Goal: Task Accomplishment & Management: Complete application form

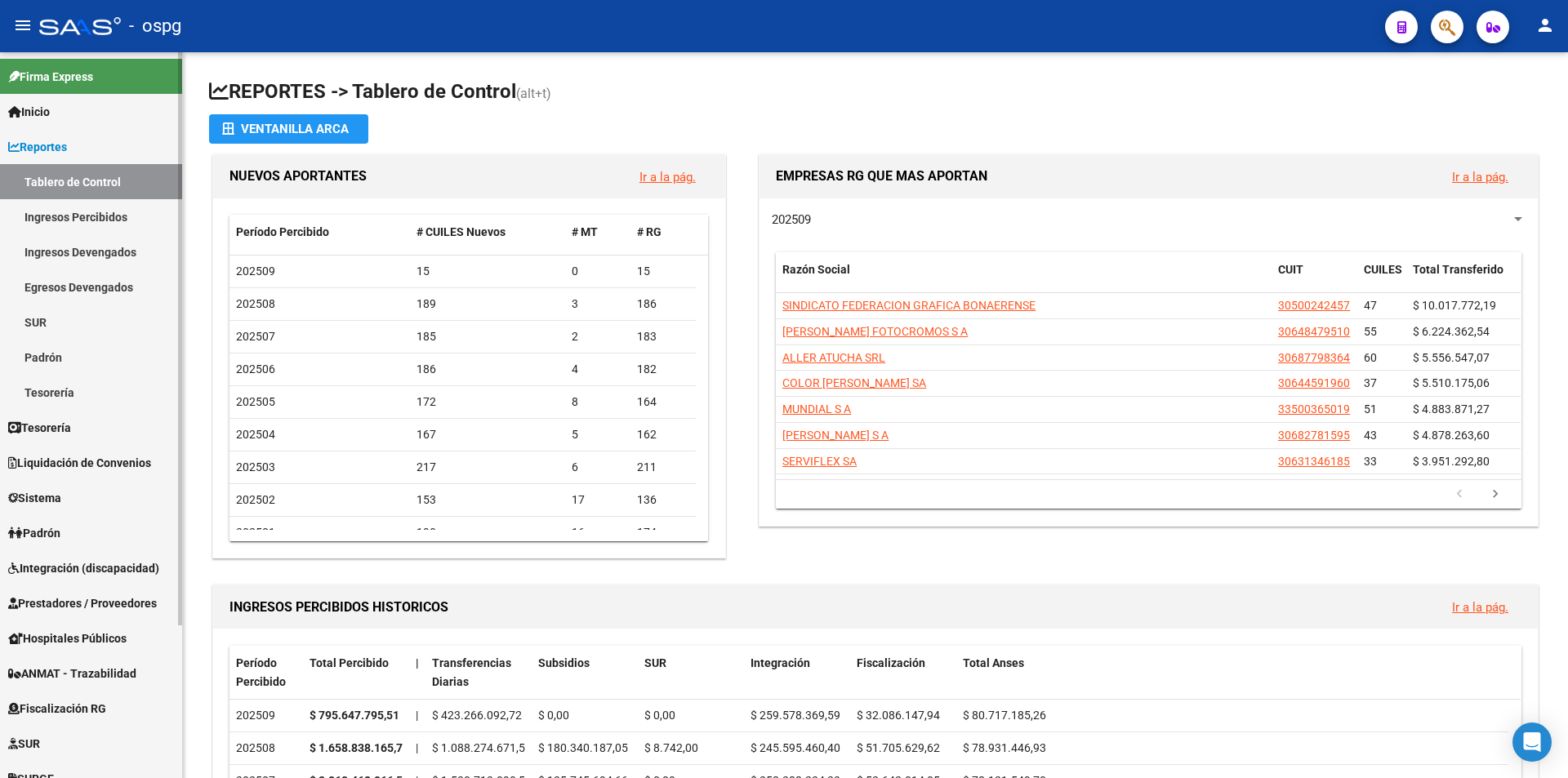
click at [92, 600] on span "Prestadores / Proveedores" at bounding box center [83, 603] width 149 height 18
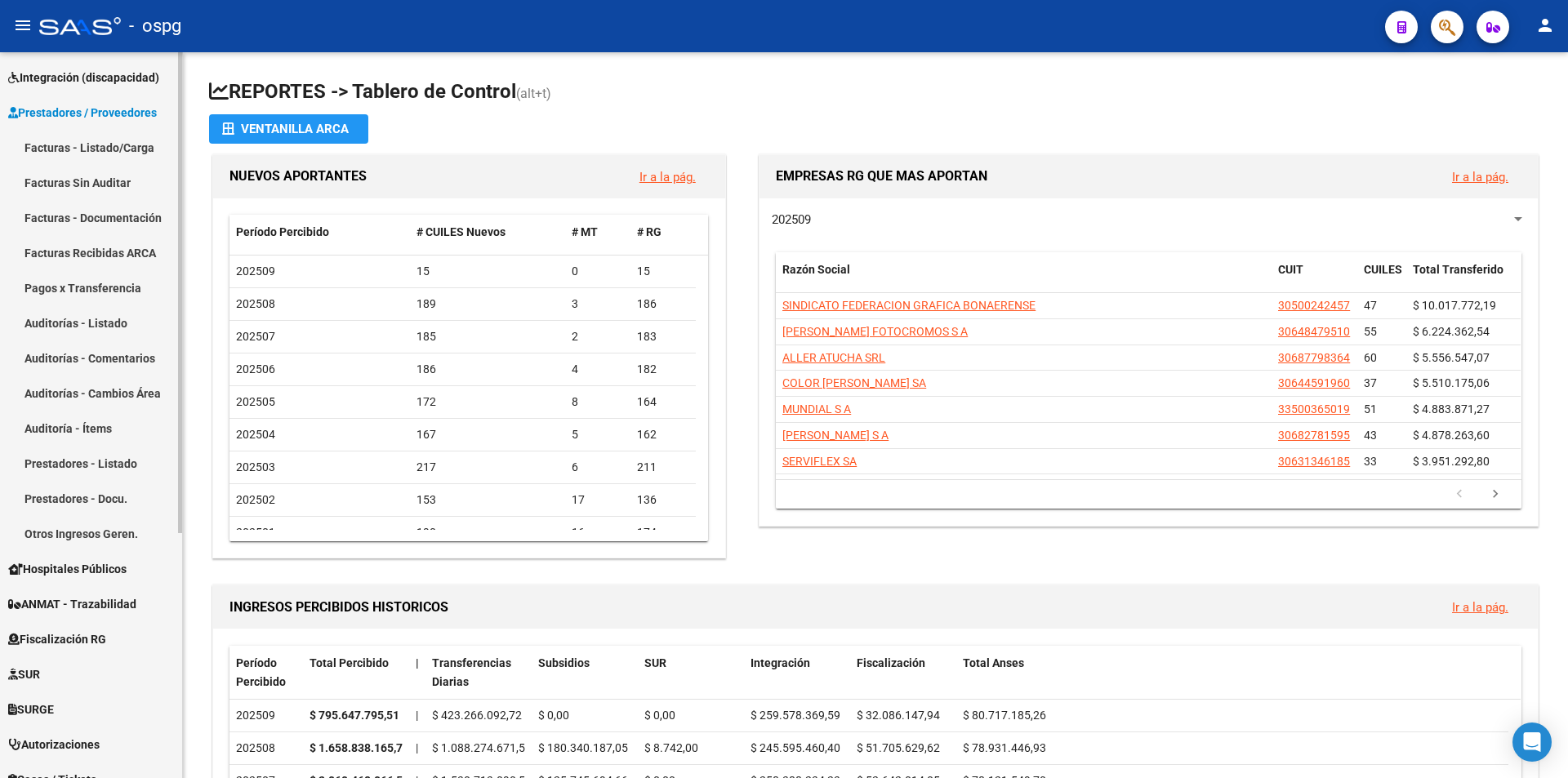
scroll to position [327, 0]
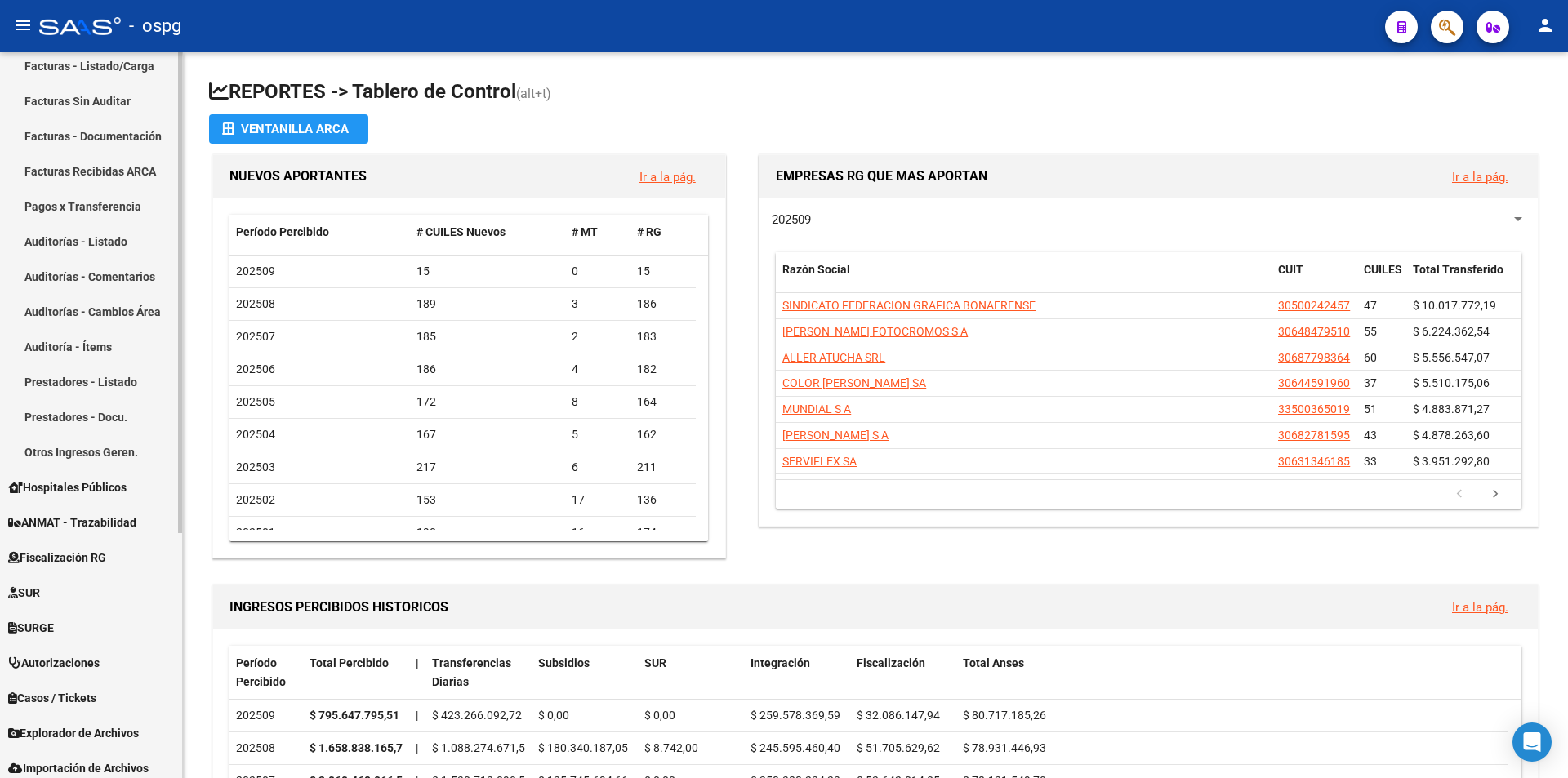
click at [88, 247] on link "Auditorías - Listado" at bounding box center [91, 241] width 182 height 35
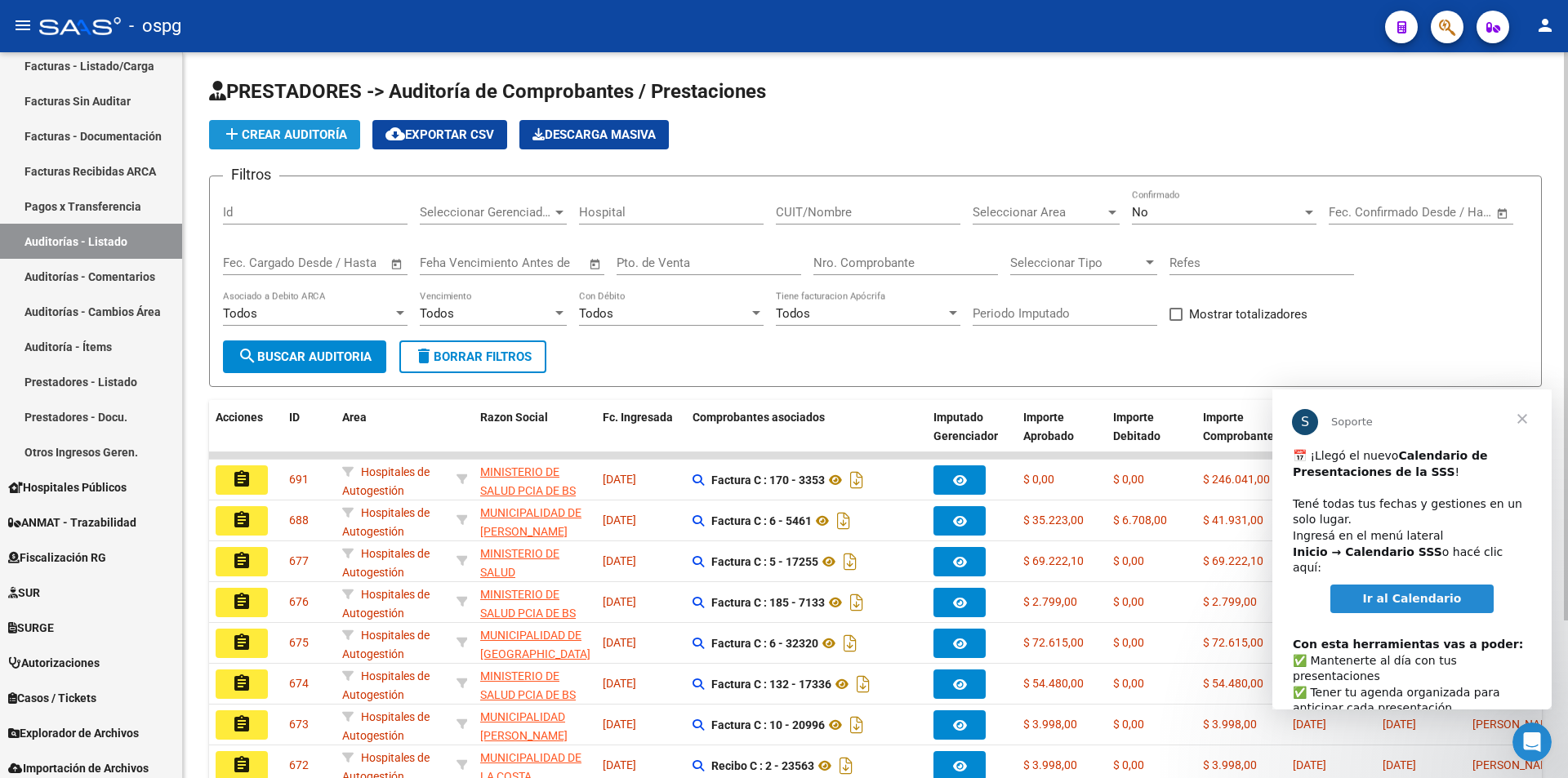
click at [264, 130] on span "add Crear Auditoría" at bounding box center [284, 135] width 125 height 15
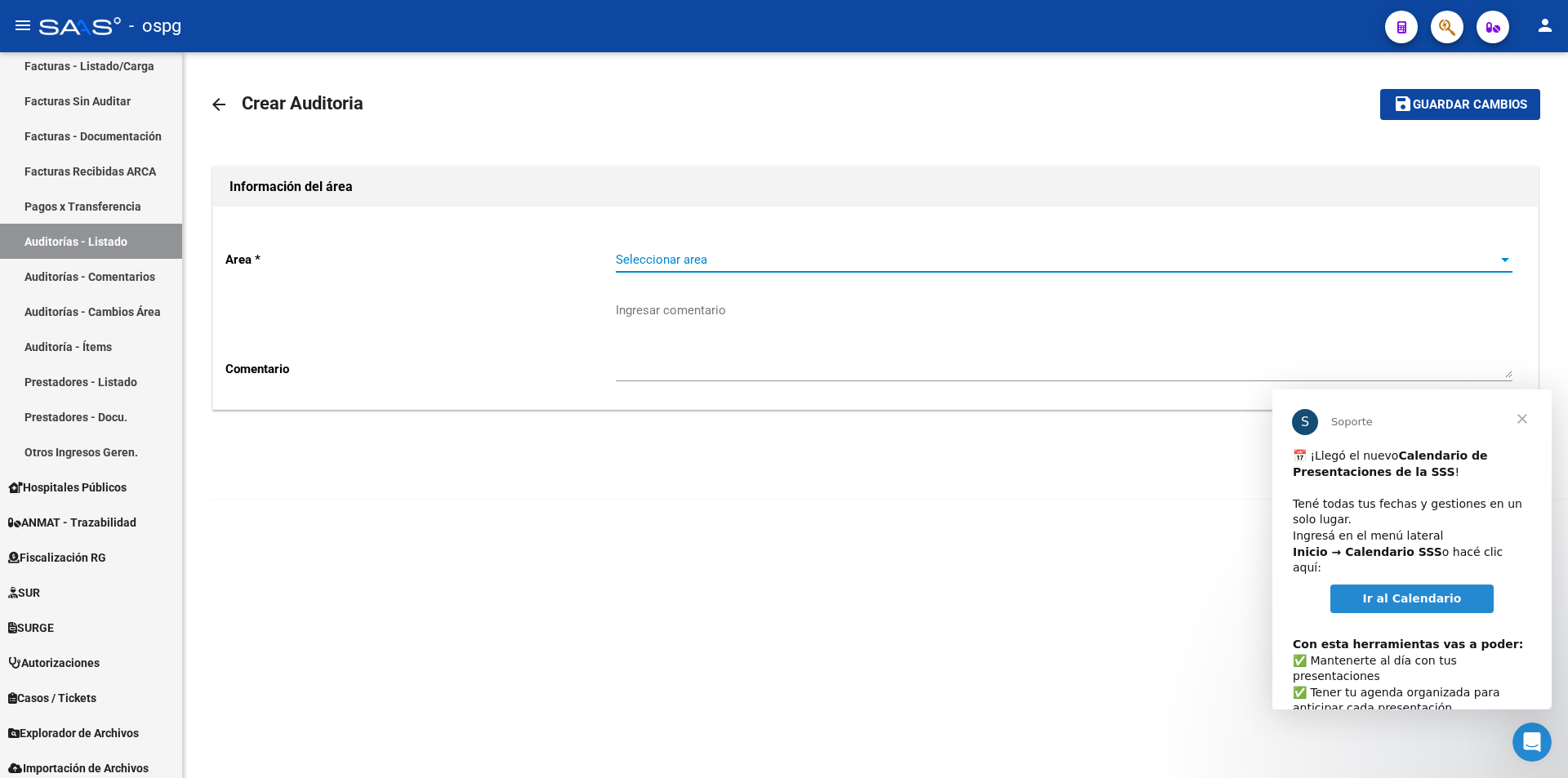
click at [687, 253] on span "Seleccionar area" at bounding box center [1056, 260] width 882 height 15
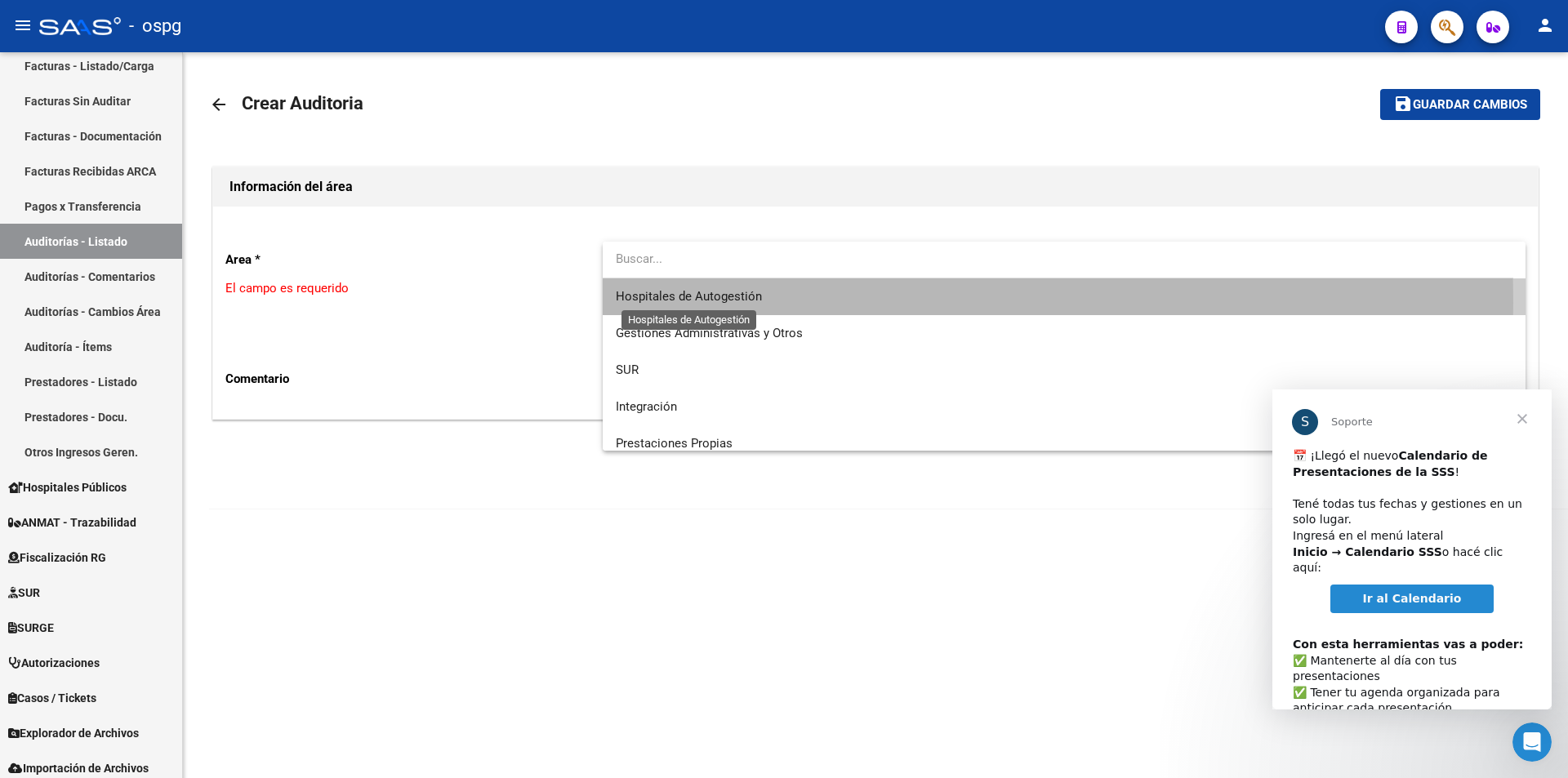
click at [680, 302] on span "Hospitales de Autogestión" at bounding box center [688, 297] width 146 height 15
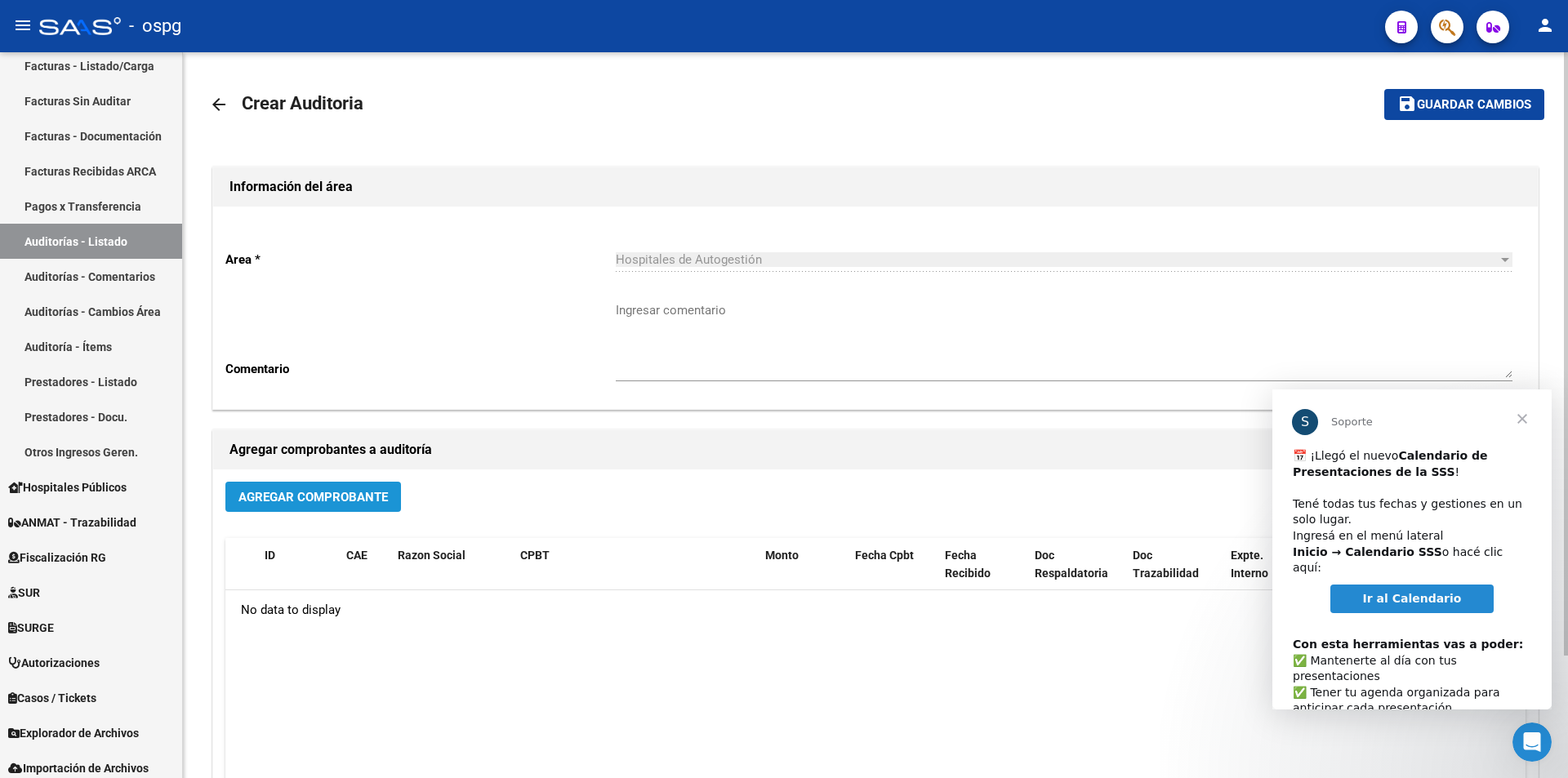
click at [347, 494] on span "Agregar Comprobante" at bounding box center [313, 497] width 150 height 15
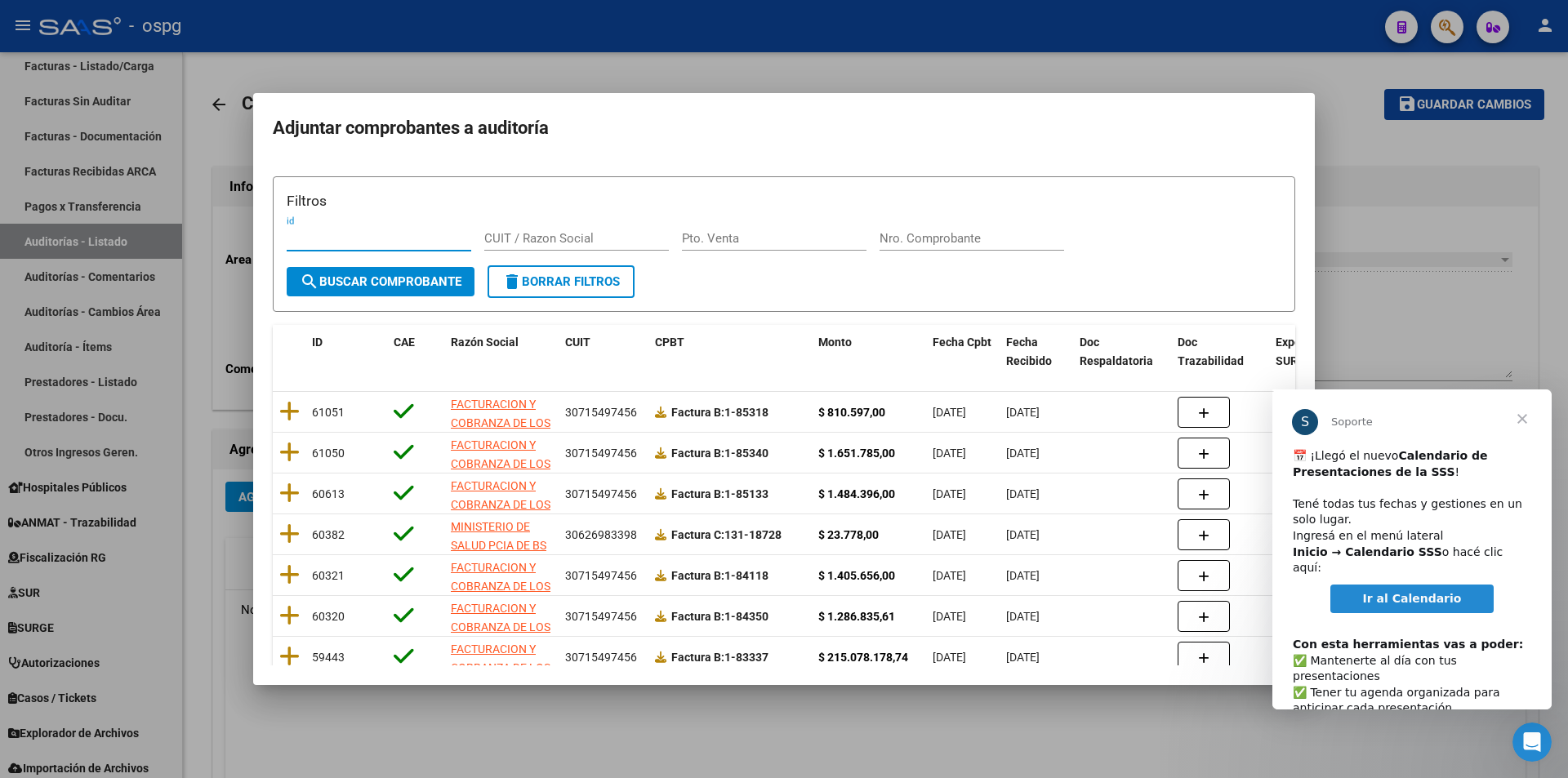
click at [904, 244] on input "Nro. Comprobante" at bounding box center [972, 239] width 185 height 15
type input "84118"
click at [388, 291] on button "search Buscar Comprobante" at bounding box center [381, 282] width 188 height 29
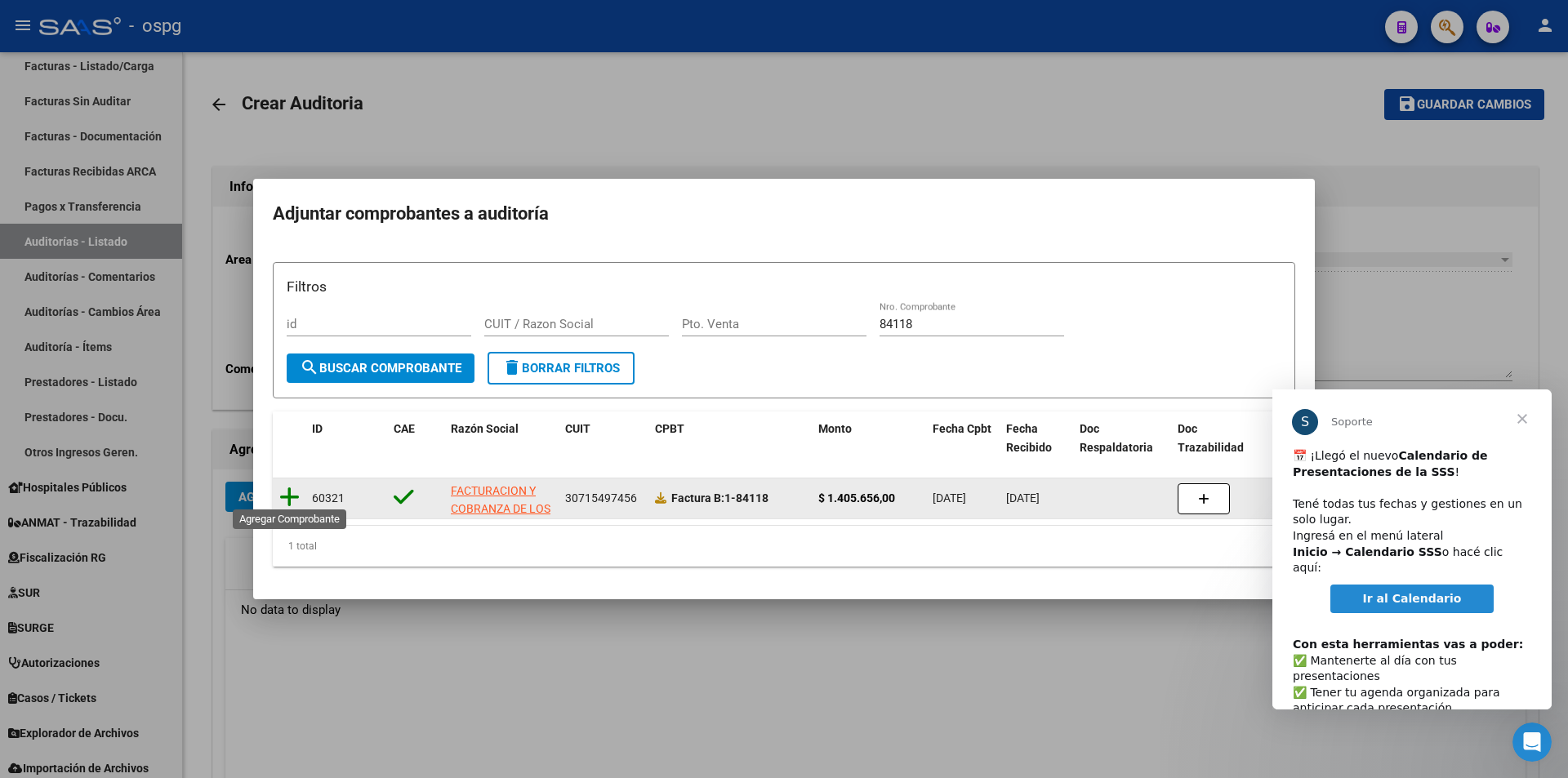
click at [286, 492] on icon at bounding box center [289, 497] width 20 height 23
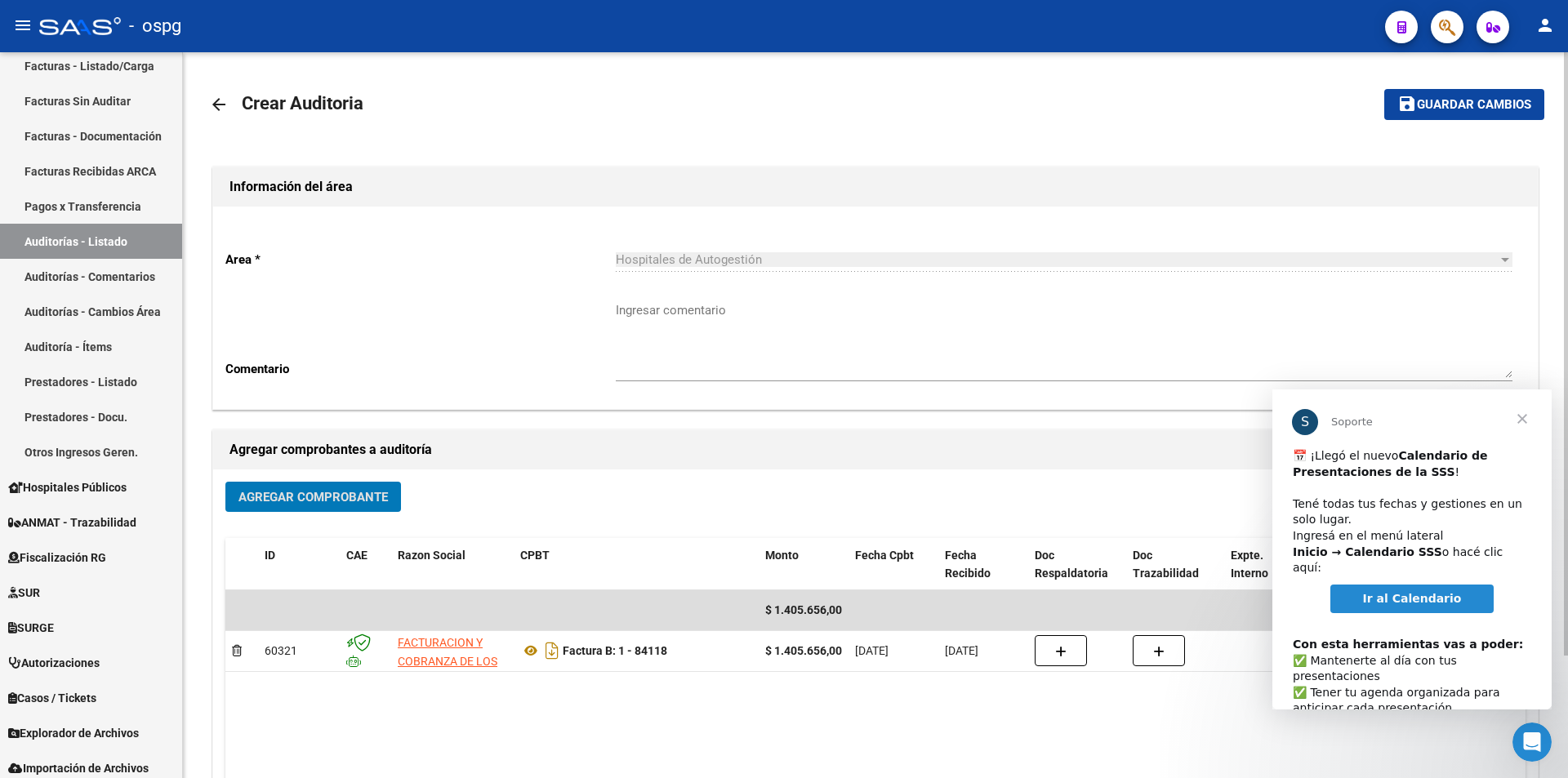
click at [1446, 102] on span "Guardar cambios" at bounding box center [1474, 105] width 114 height 15
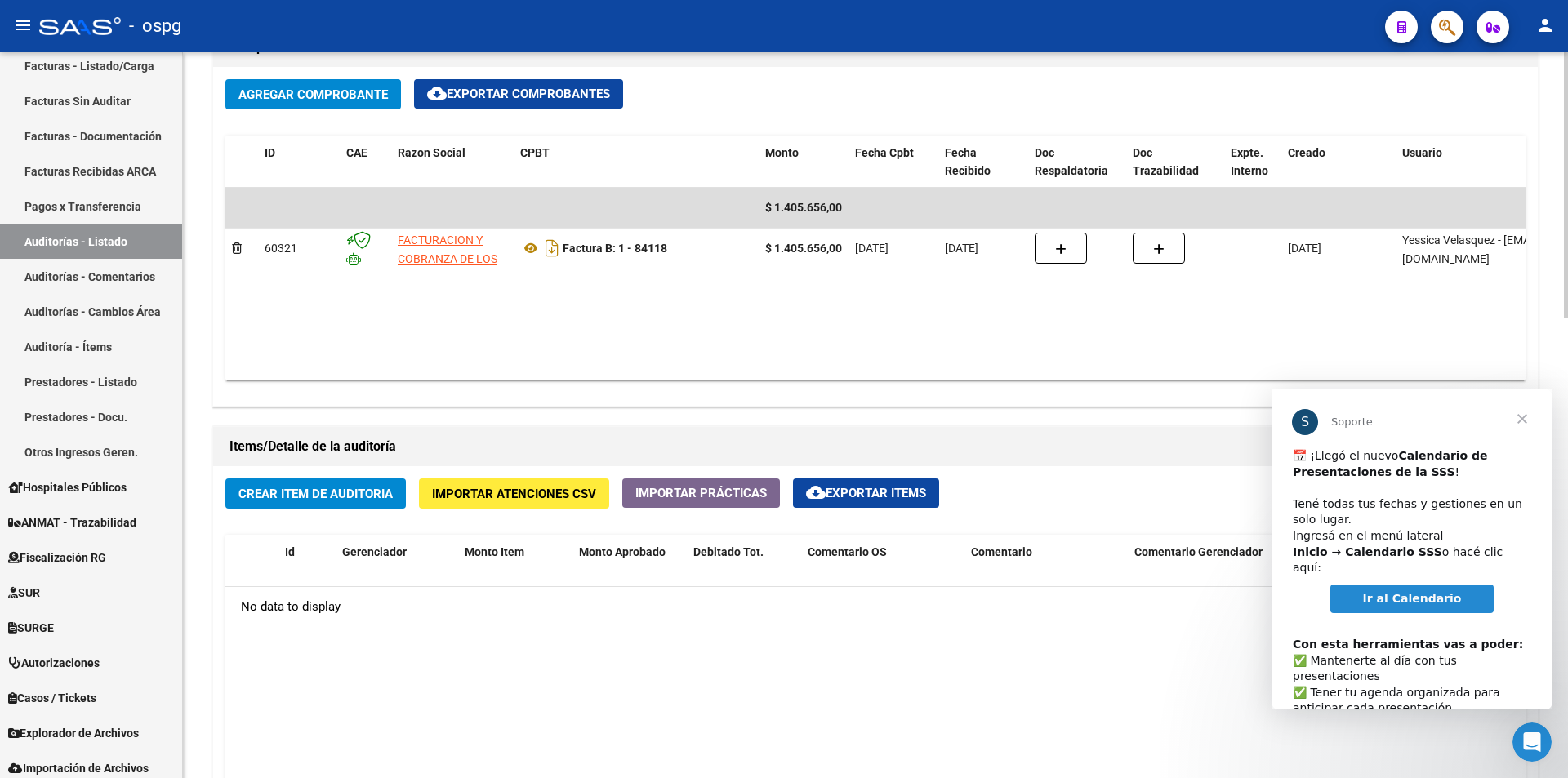
scroll to position [1143, 0]
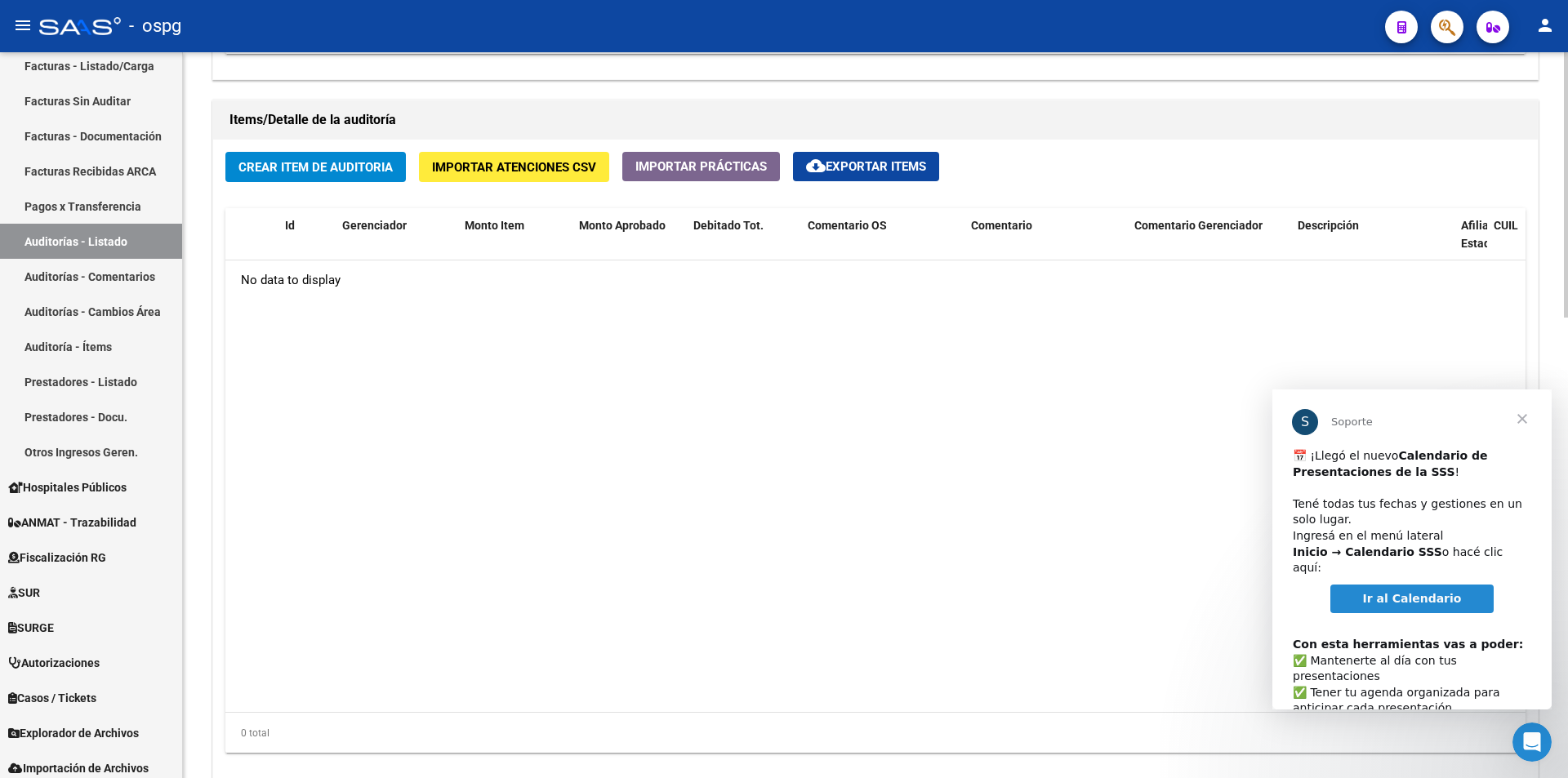
click at [304, 161] on span "Crear Item de Auditoria" at bounding box center [316, 168] width 155 height 15
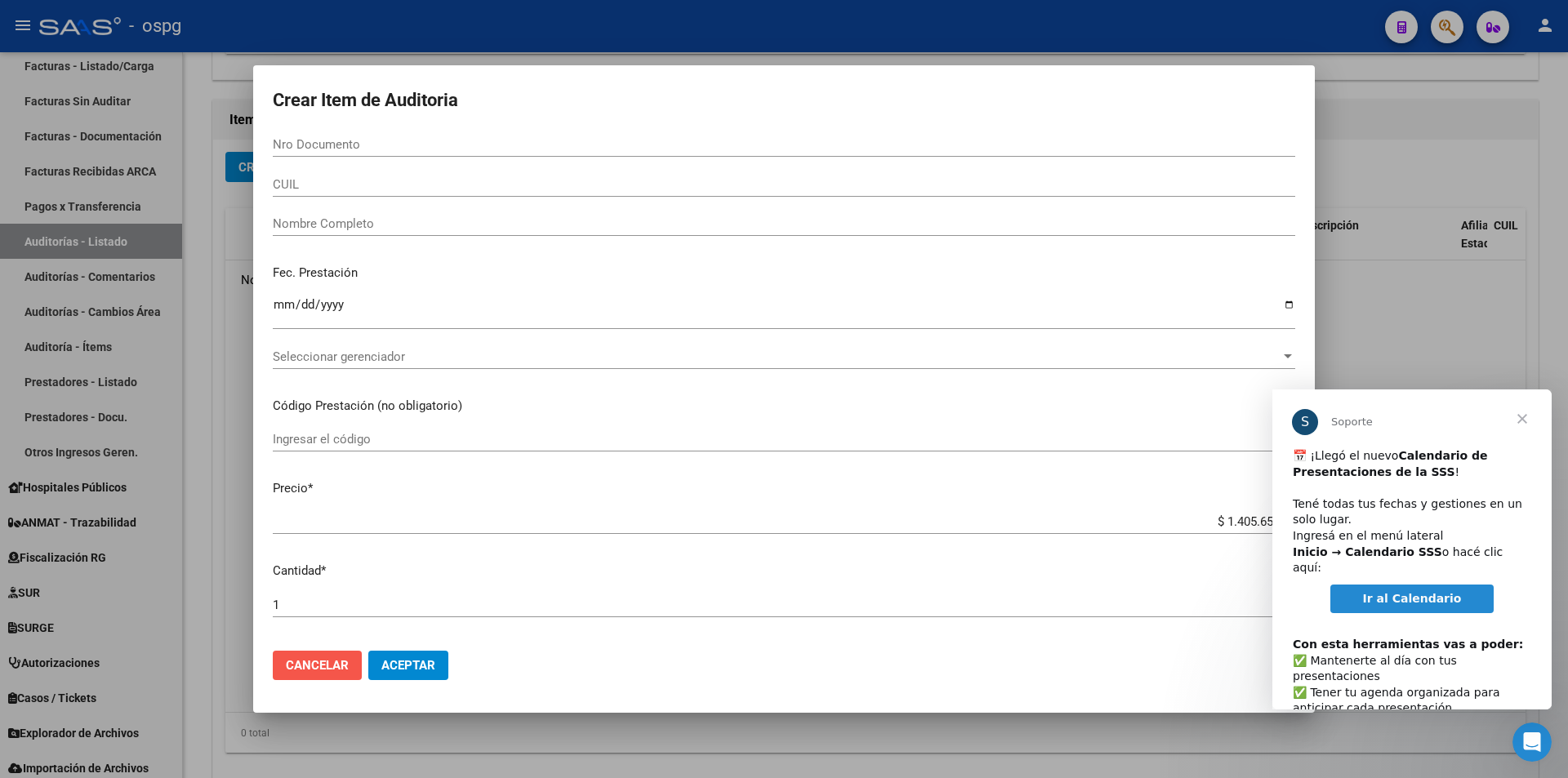
click at [298, 665] on span "Cancelar" at bounding box center [317, 665] width 63 height 15
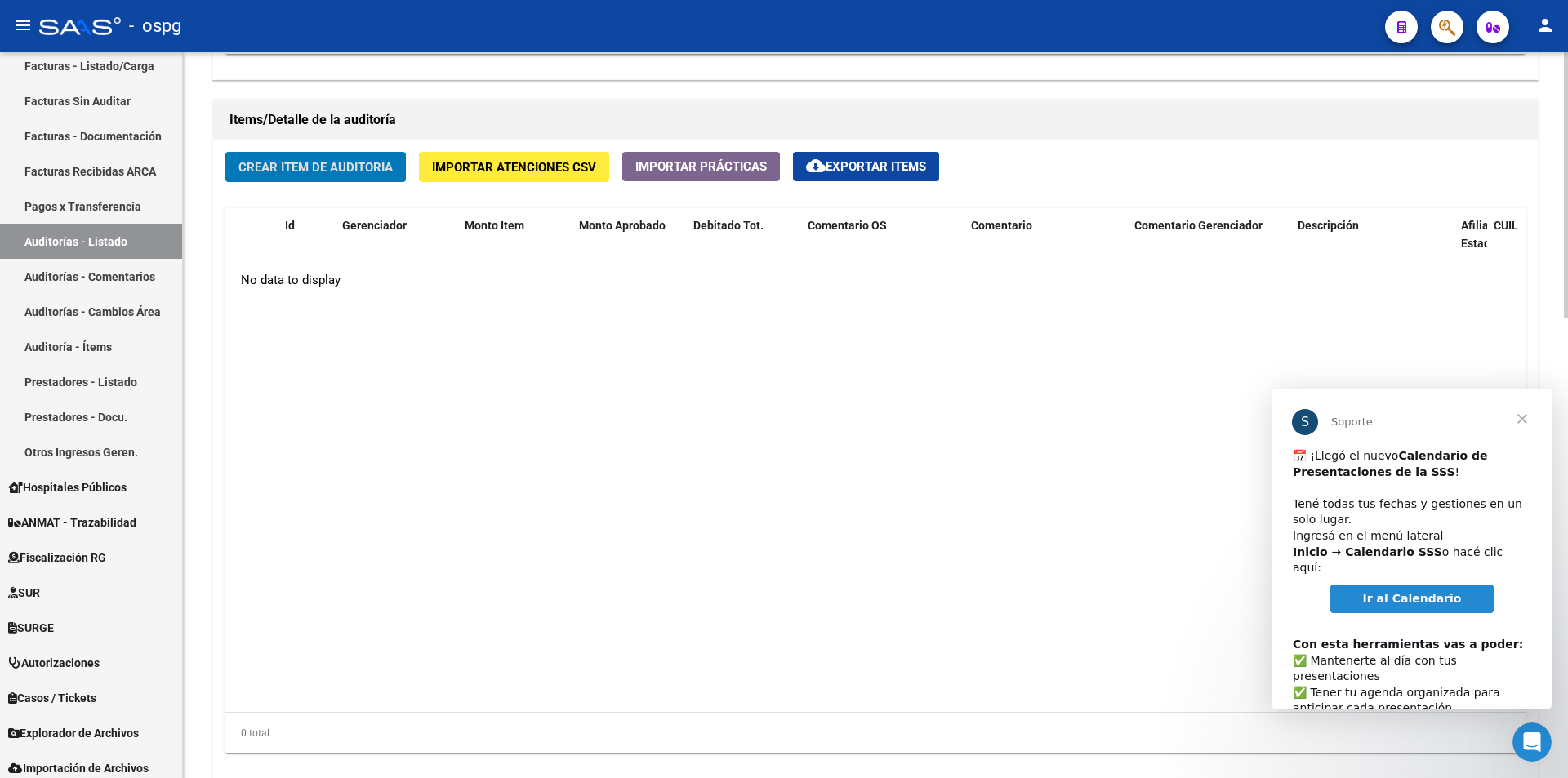
click at [513, 162] on span "Importar Atenciones CSV" at bounding box center [513, 168] width 164 height 15
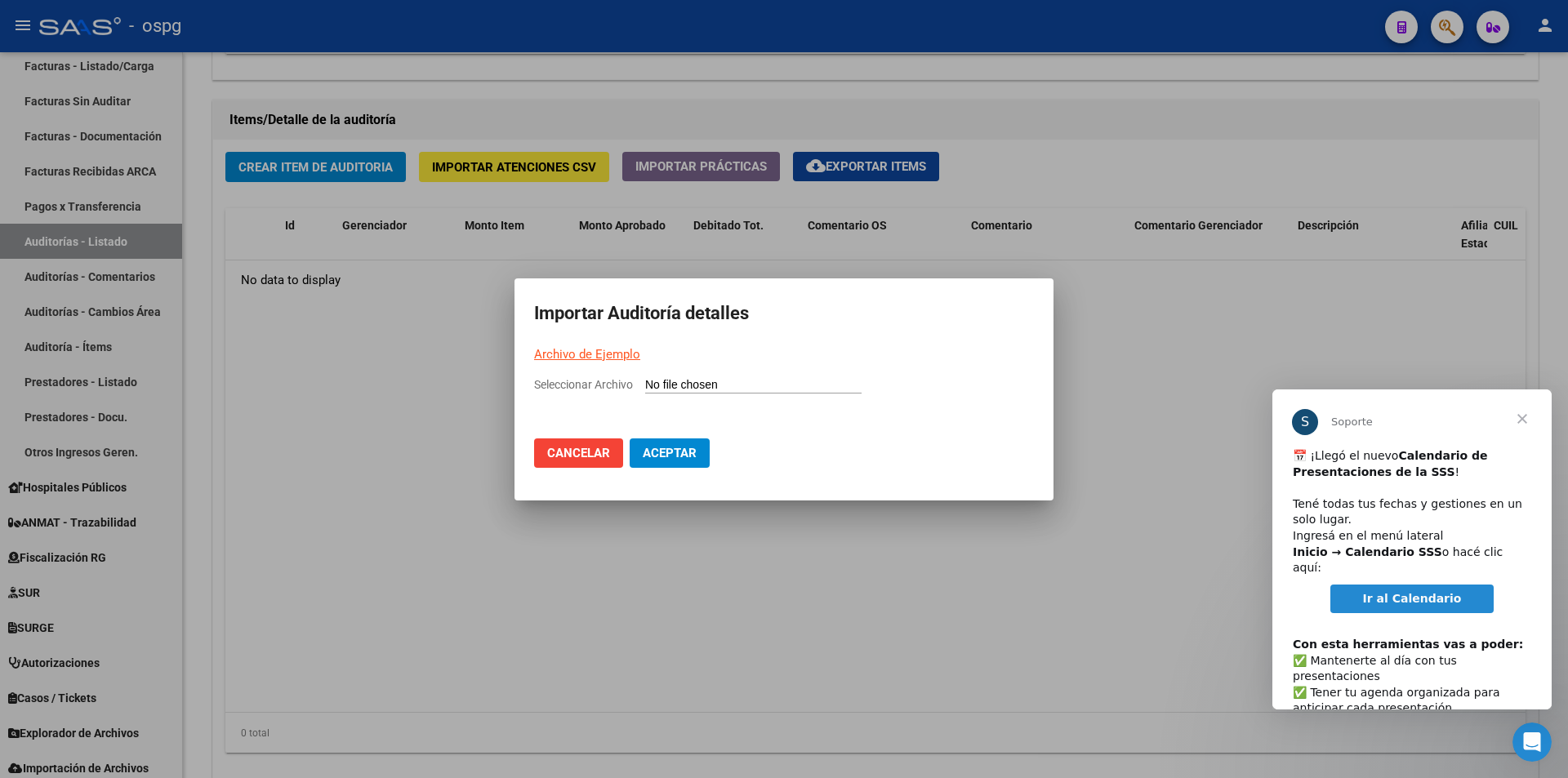
click at [594, 355] on link "Archivo de Ejemplo" at bounding box center [587, 355] width 106 height 15
click at [719, 382] on input "Seleccionar Archivo" at bounding box center [753, 386] width 217 height 16
type input "C:\fakepath\Auditoria-demo-saas-total (4).csv"
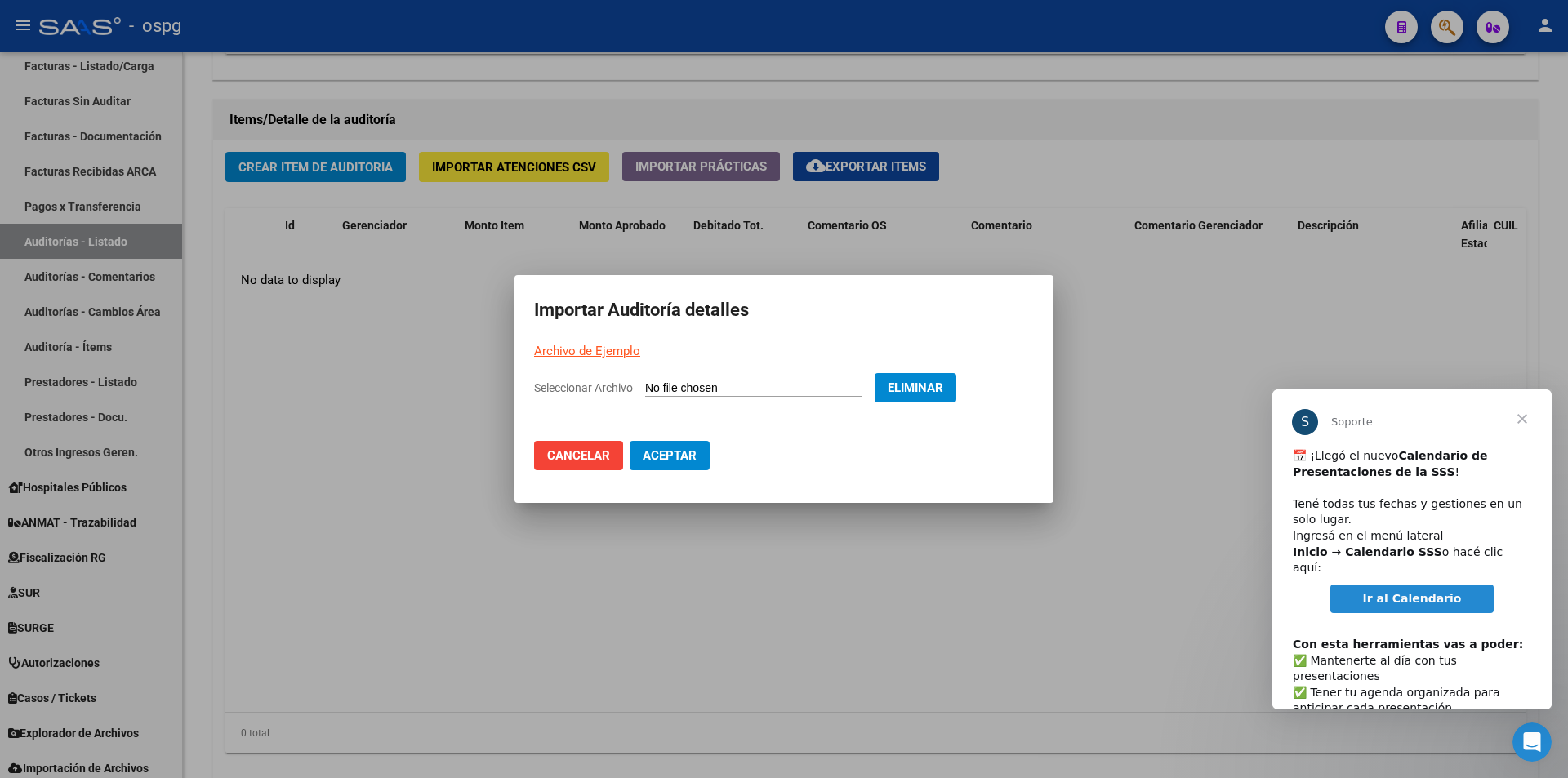
click at [678, 469] on button "Aceptar" at bounding box center [670, 455] width 80 height 29
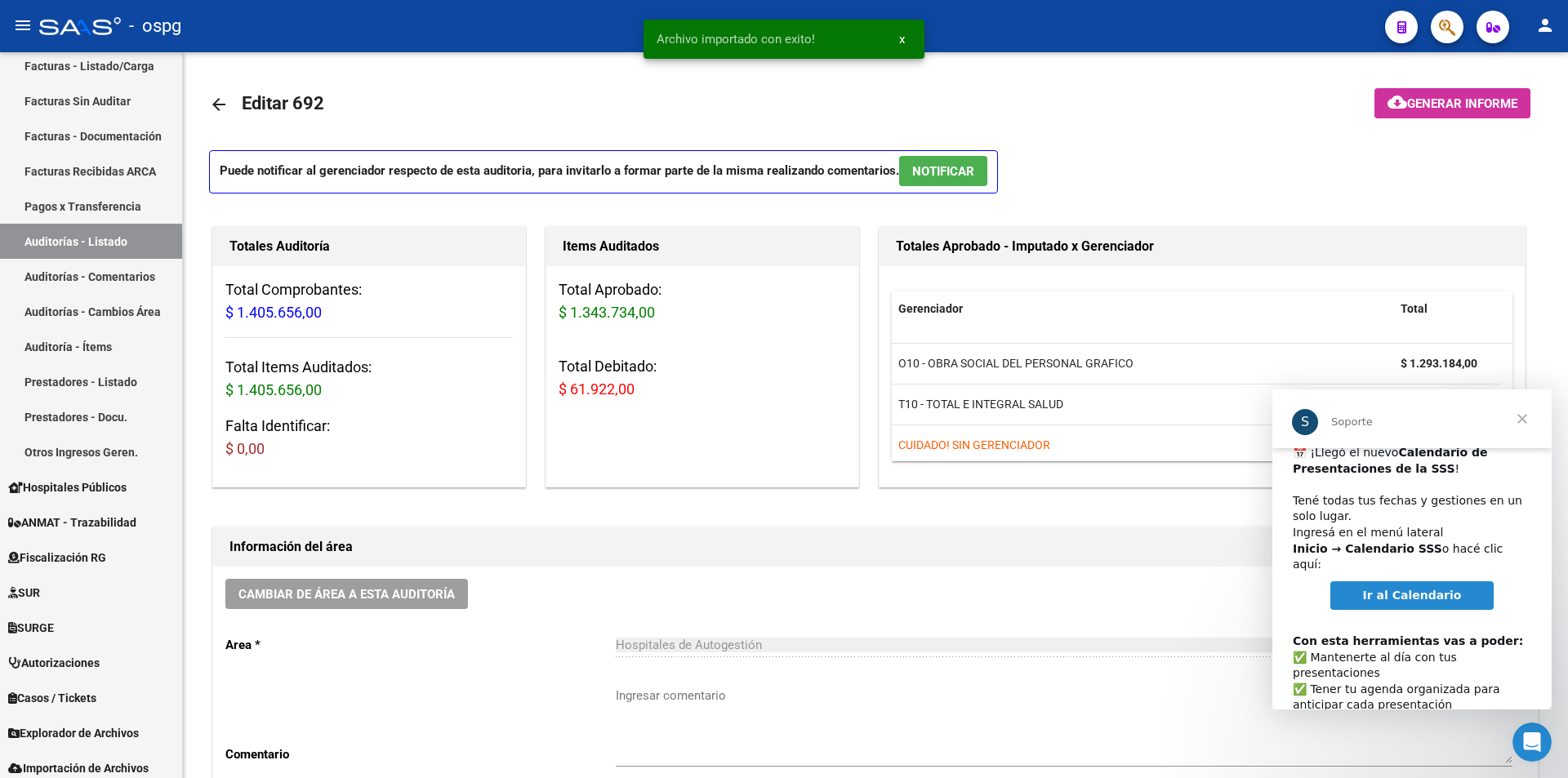
scroll to position [84, 0]
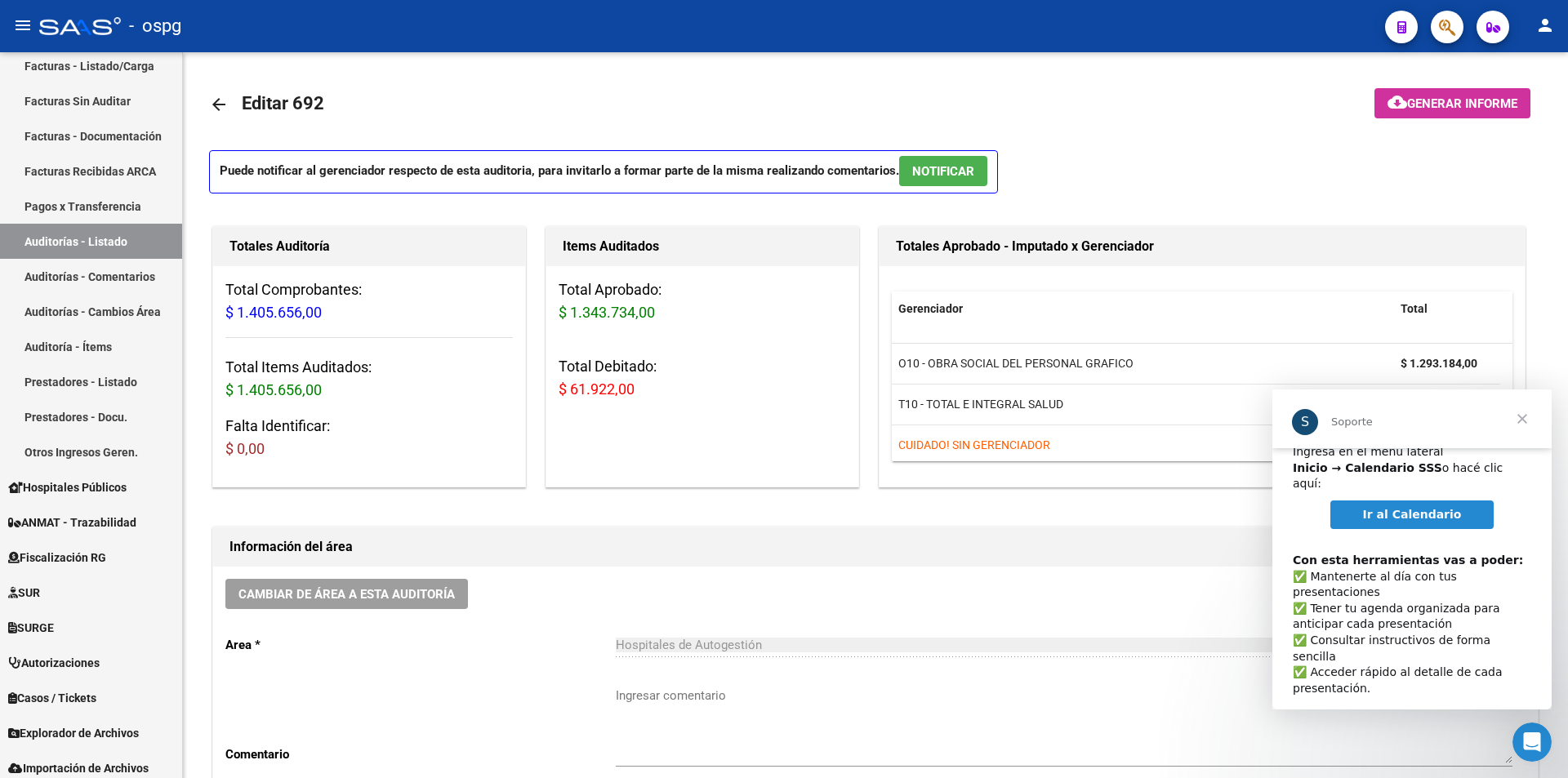
click at [1520, 416] on span "Cerrar" at bounding box center [1522, 419] width 59 height 59
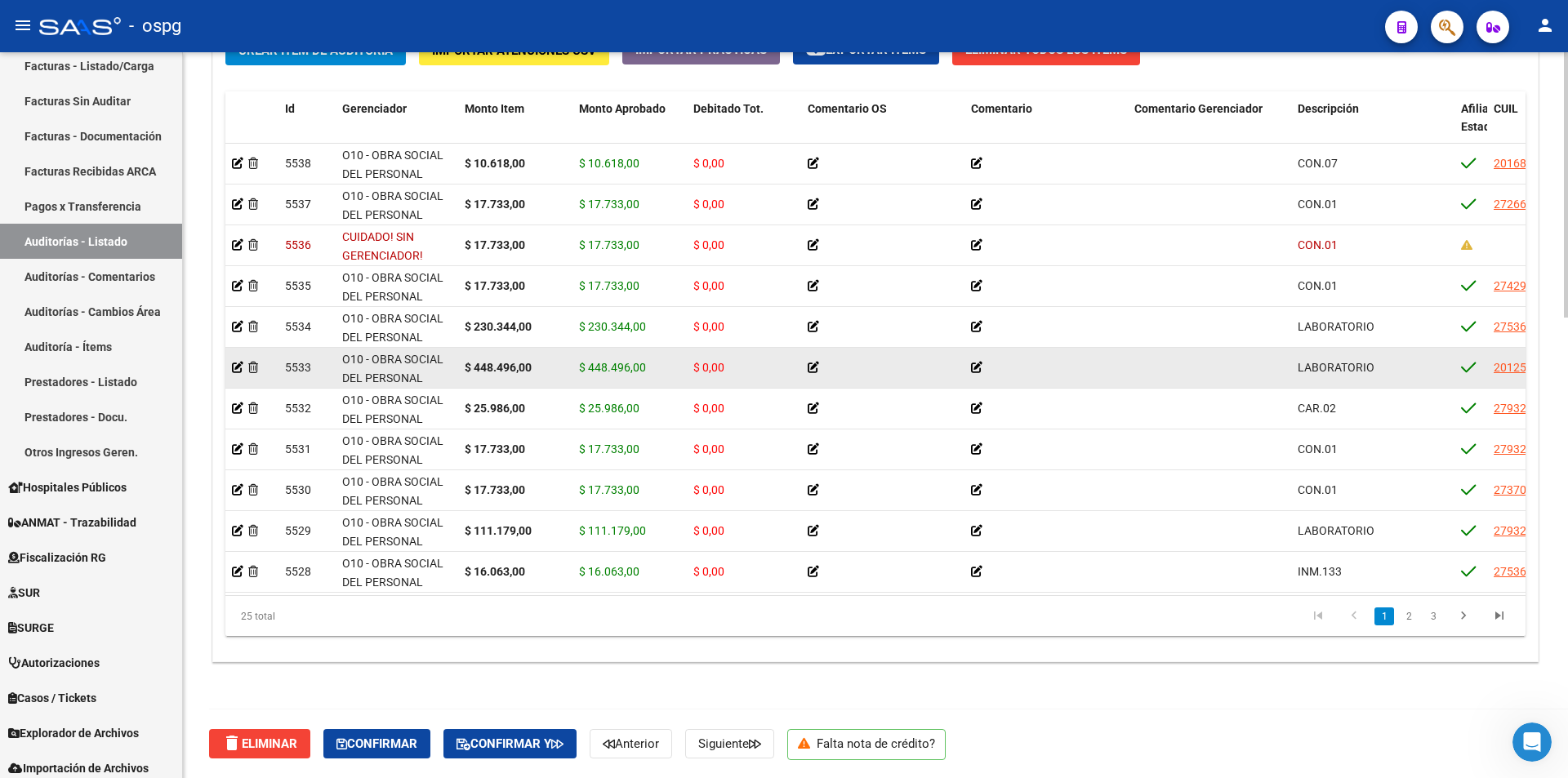
scroll to position [1098, 0]
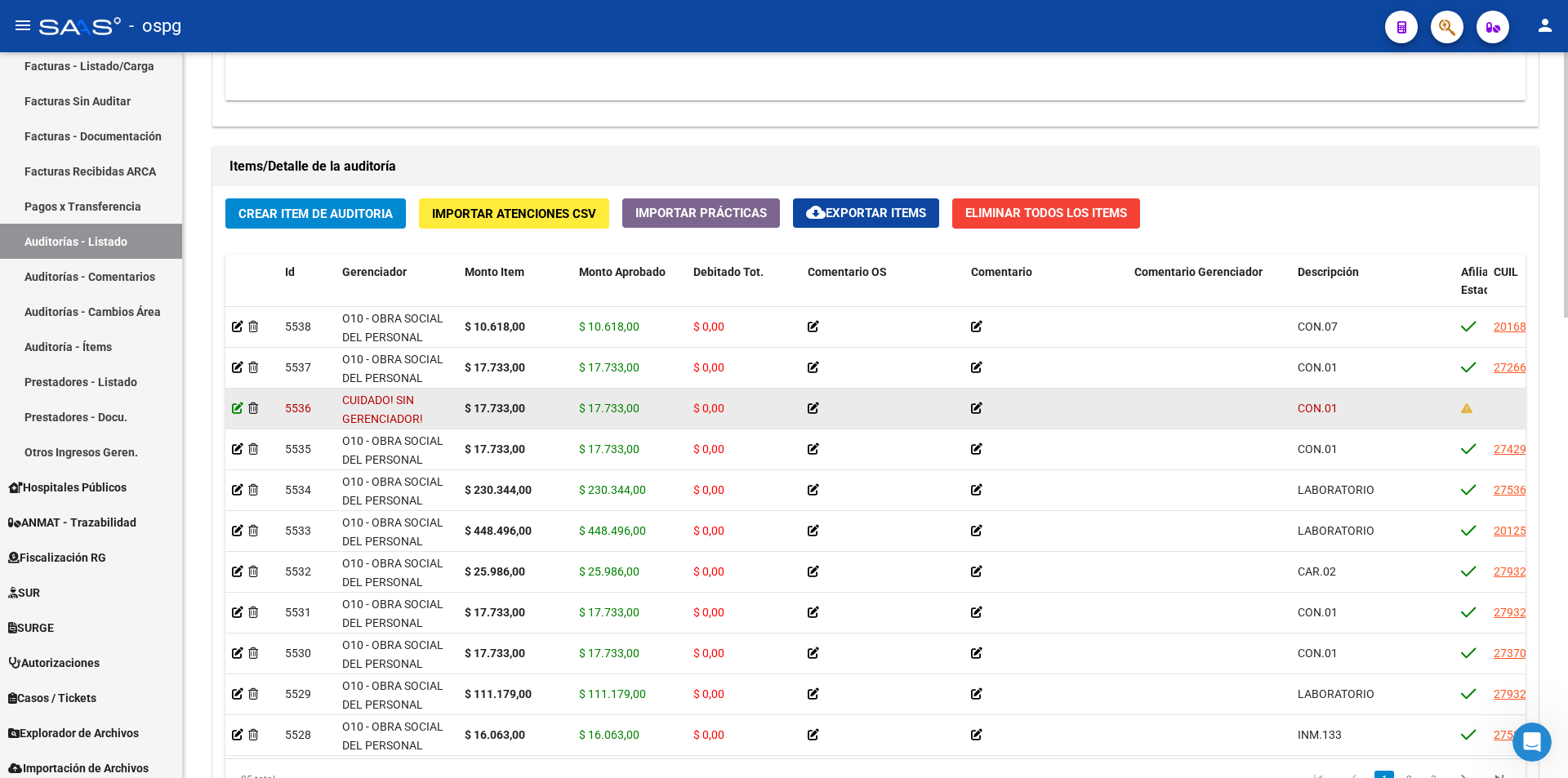
click at [240, 407] on icon at bounding box center [238, 408] width 11 height 11
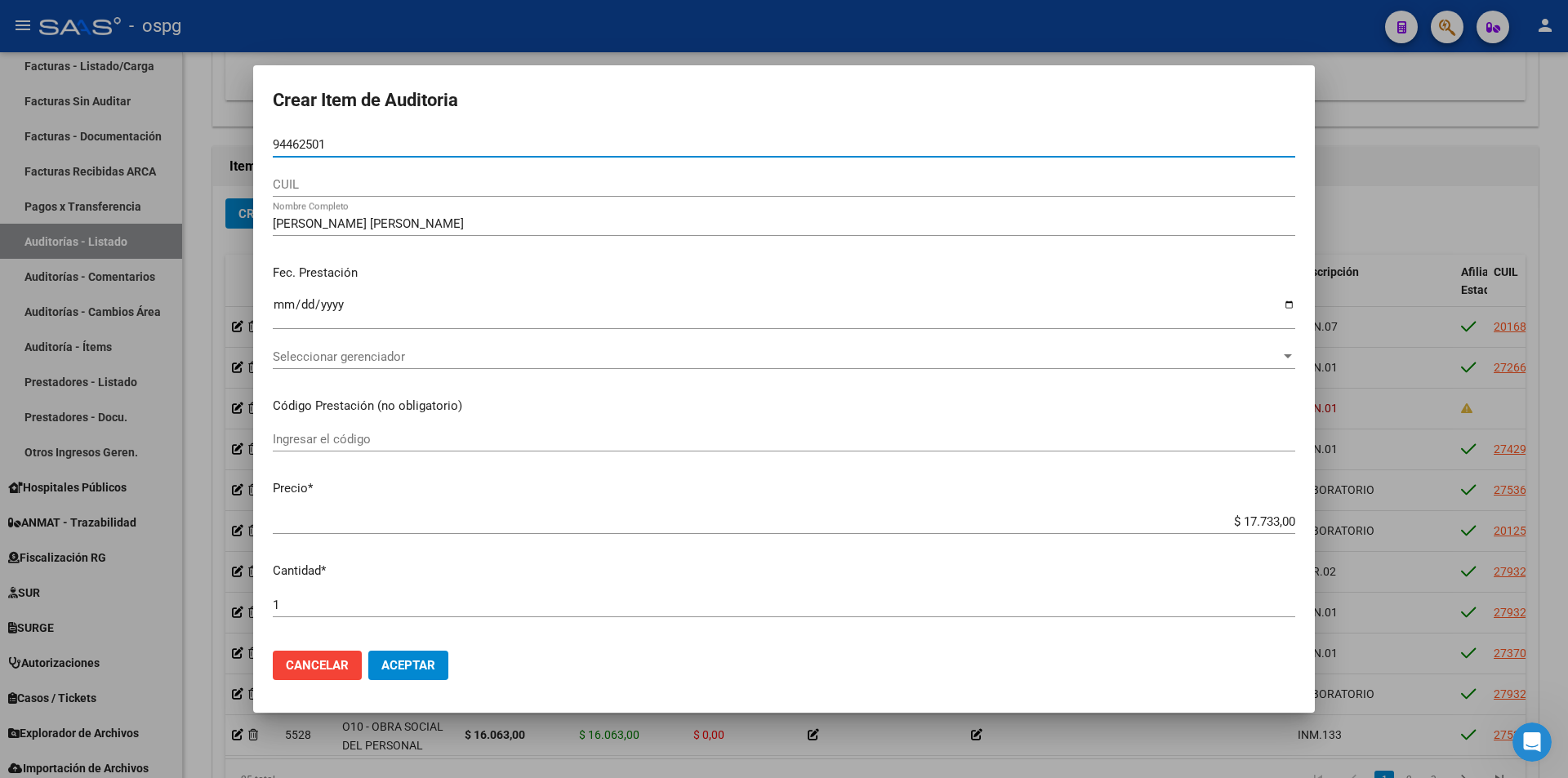
drag, startPoint x: 334, startPoint y: 146, endPoint x: 178, endPoint y: 145, distance: 156.0
click at [178, 145] on div "Crear Item de Auditoria 94462501 Nro Documento CUIL [PERSON_NAME] [PERSON_NAME]…" at bounding box center [784, 389] width 1568 height 778
paste input "94462501"
type input "94462501"
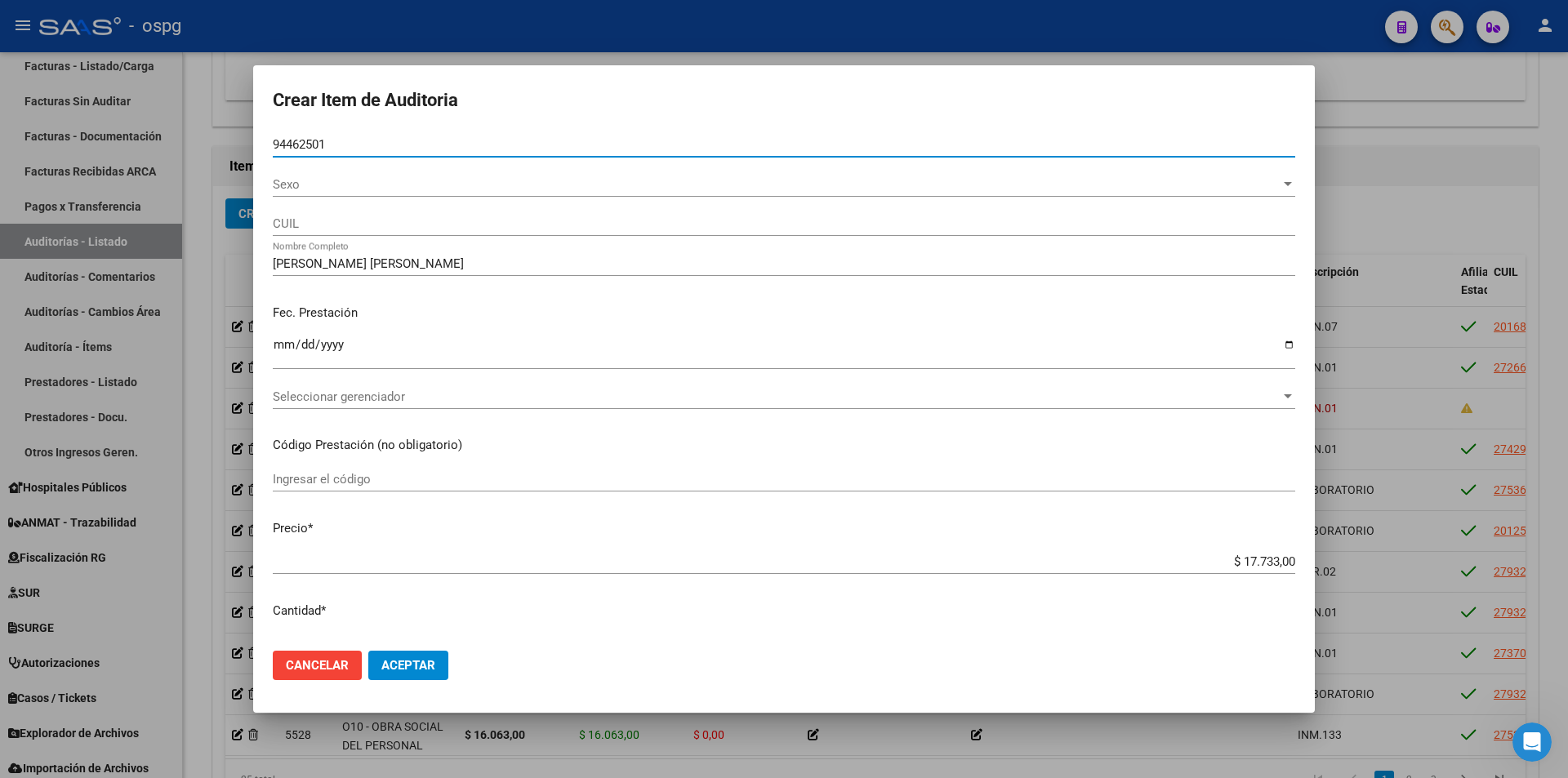
click at [304, 181] on span "Sexo" at bounding box center [777, 185] width 1008 height 15
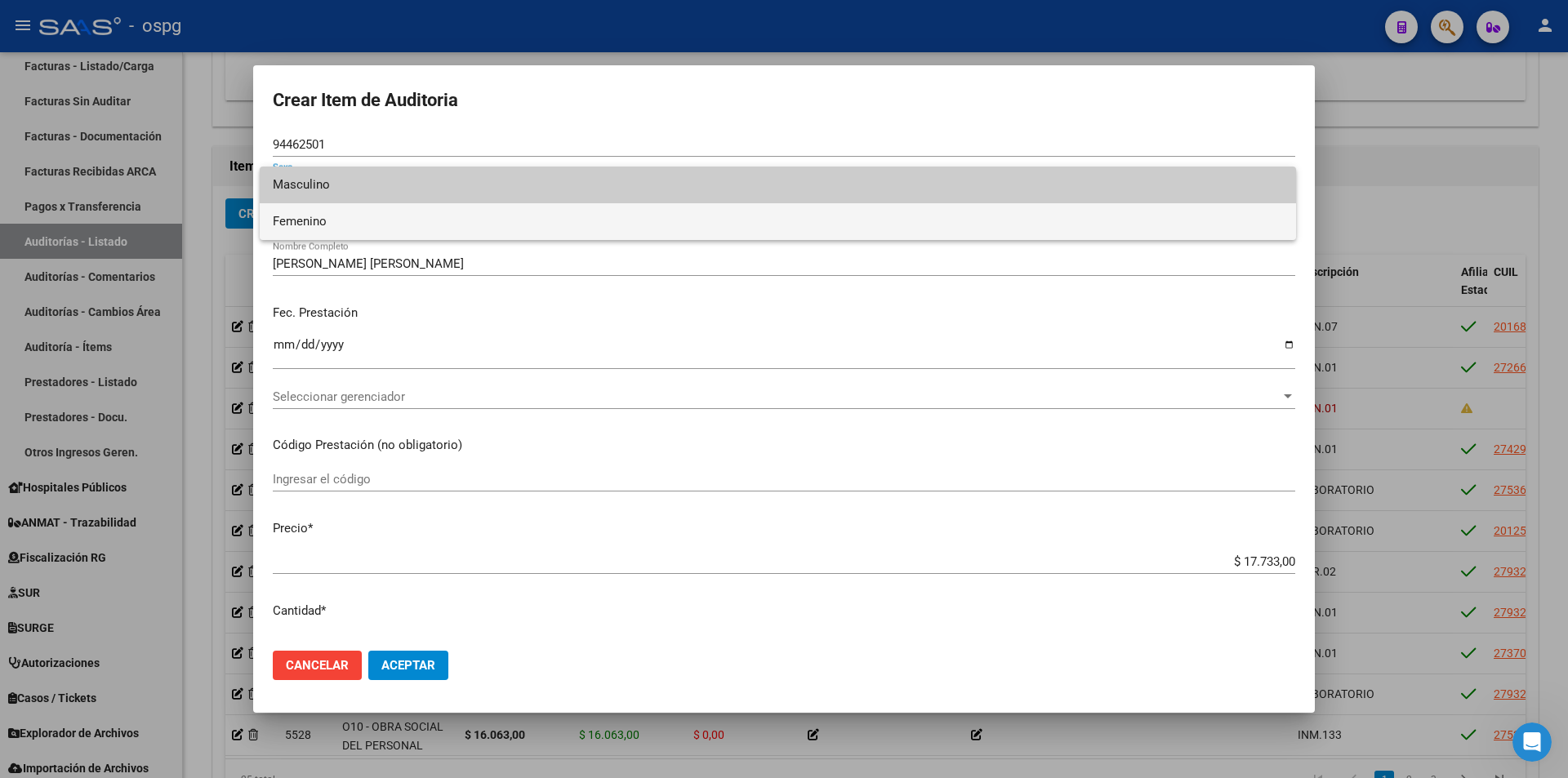
click at [311, 218] on span "Femenino" at bounding box center [778, 221] width 1010 height 37
type input "27944625017"
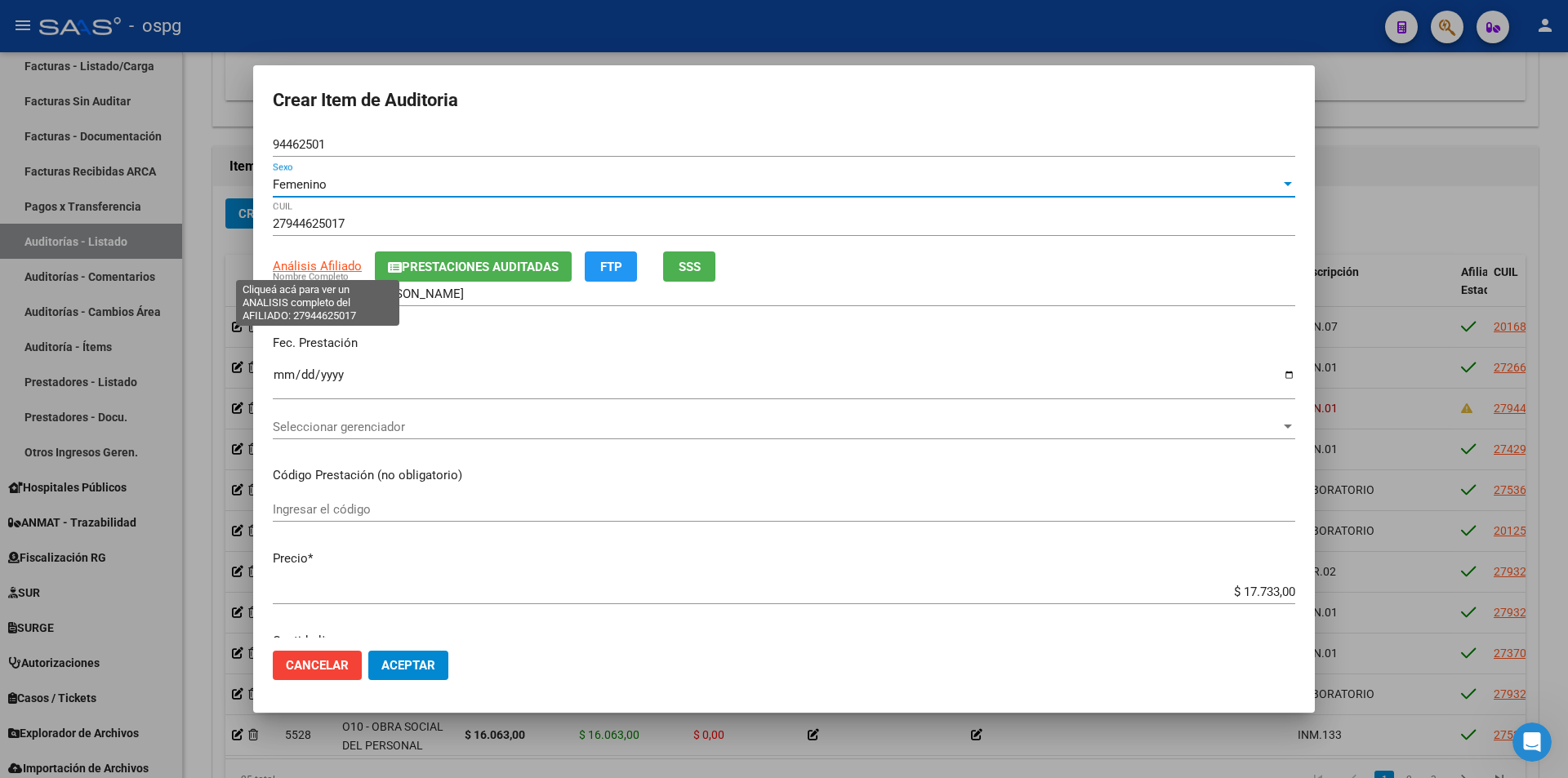
click at [302, 262] on span "Análisis Afiliado" at bounding box center [317, 266] width 89 height 15
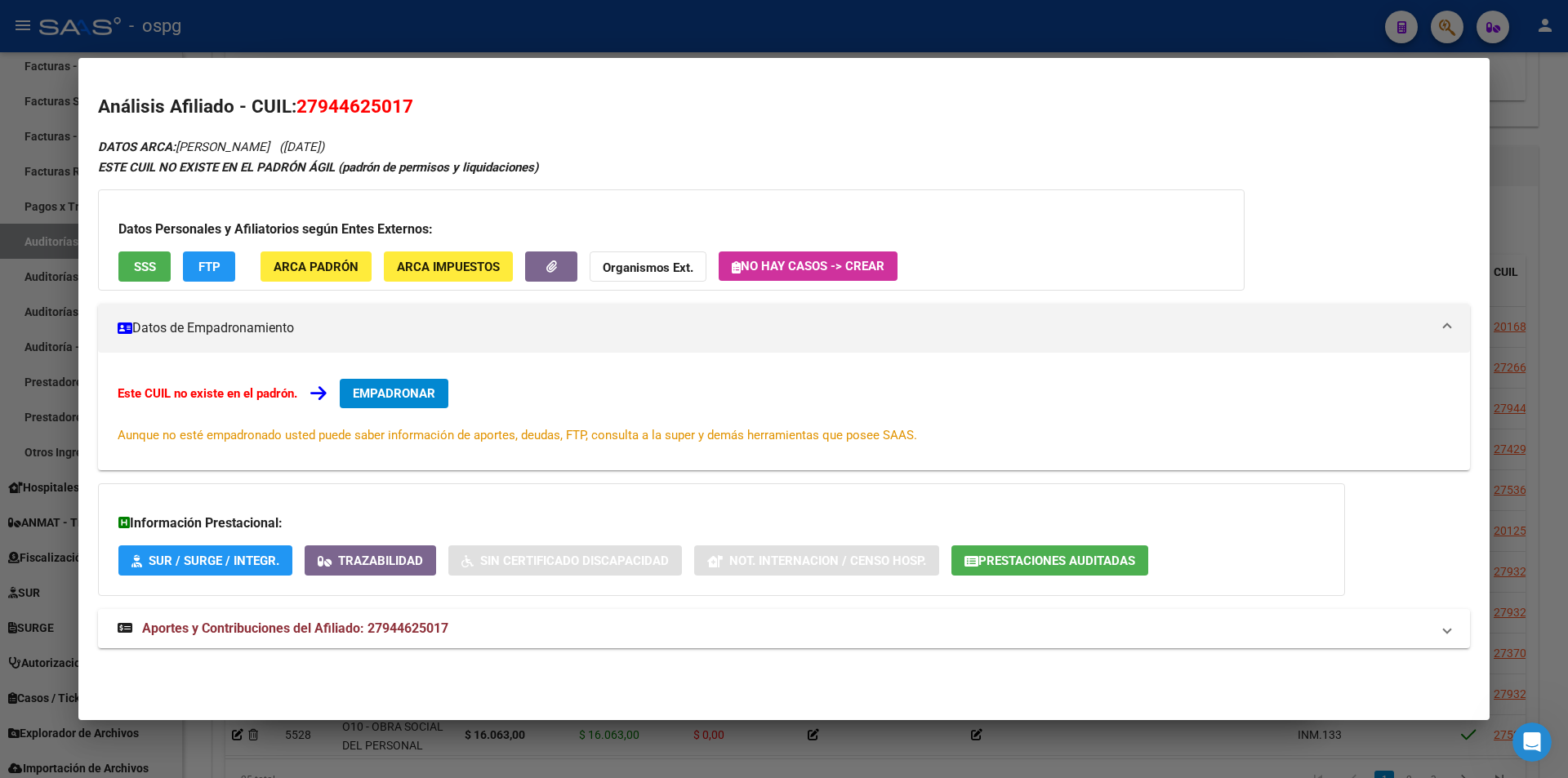
click at [144, 266] on span "SSS" at bounding box center [145, 267] width 22 height 15
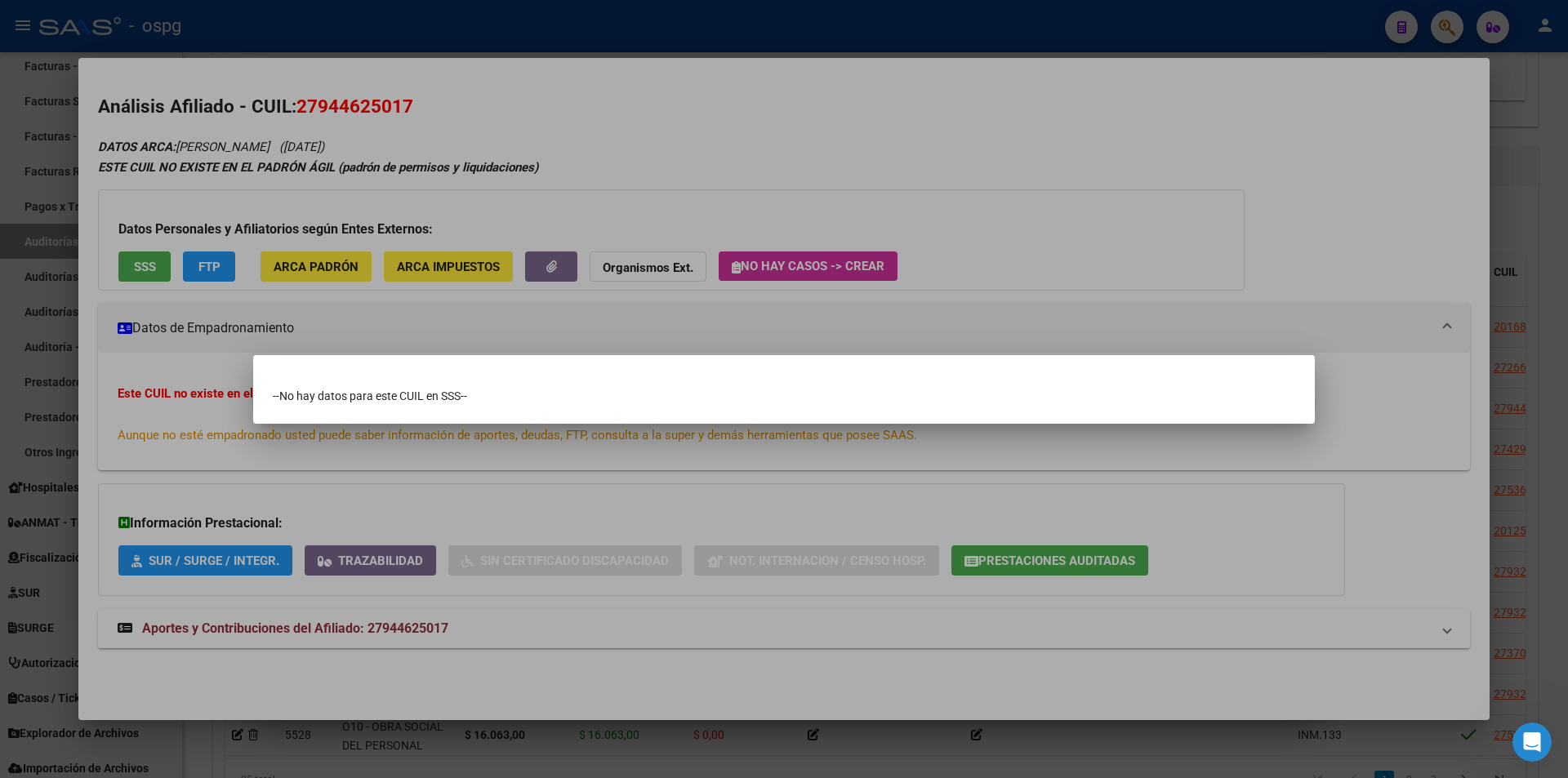
click at [657, 195] on div at bounding box center [784, 389] width 1568 height 778
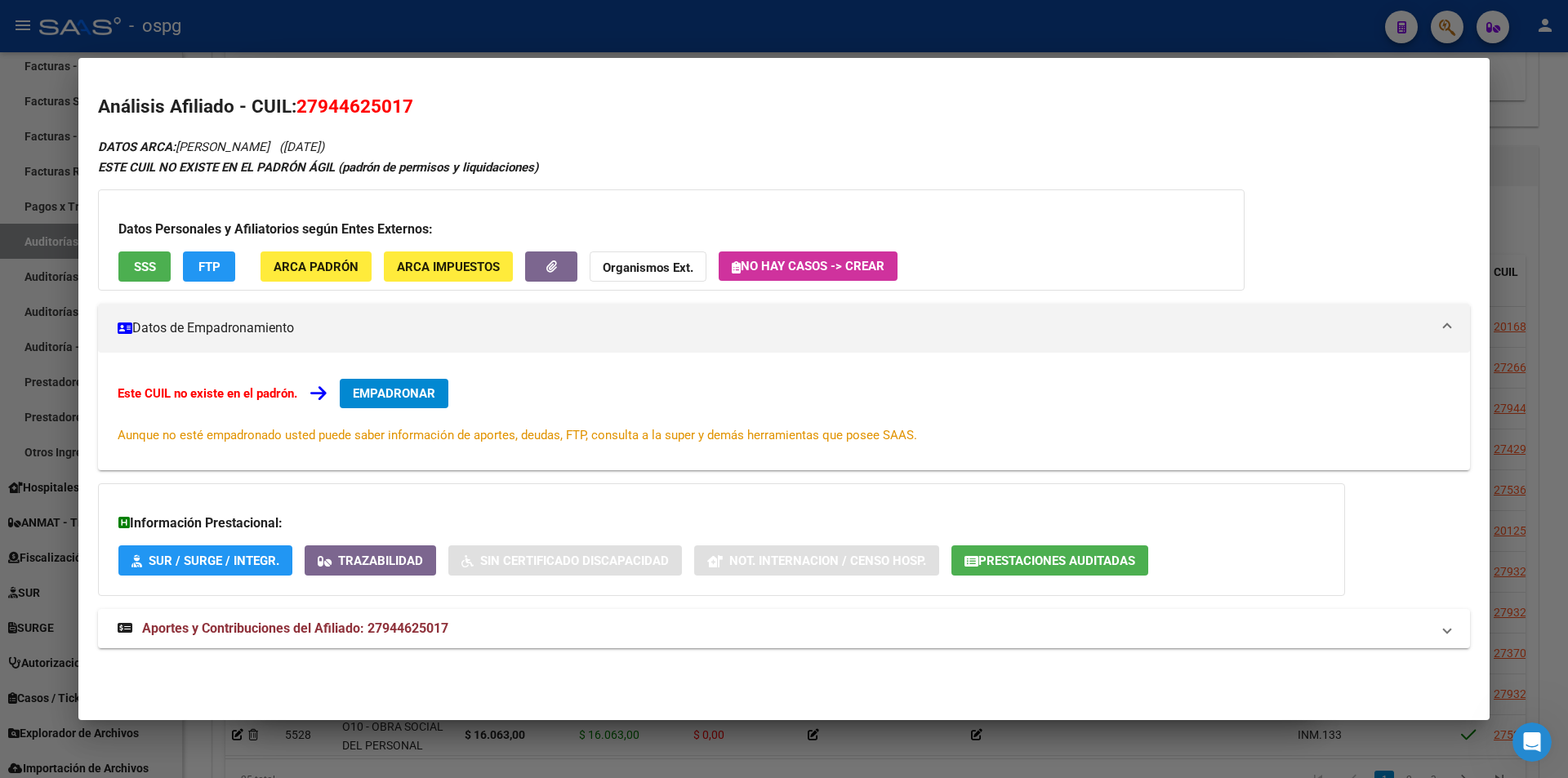
click at [539, 32] on div at bounding box center [784, 389] width 1568 height 778
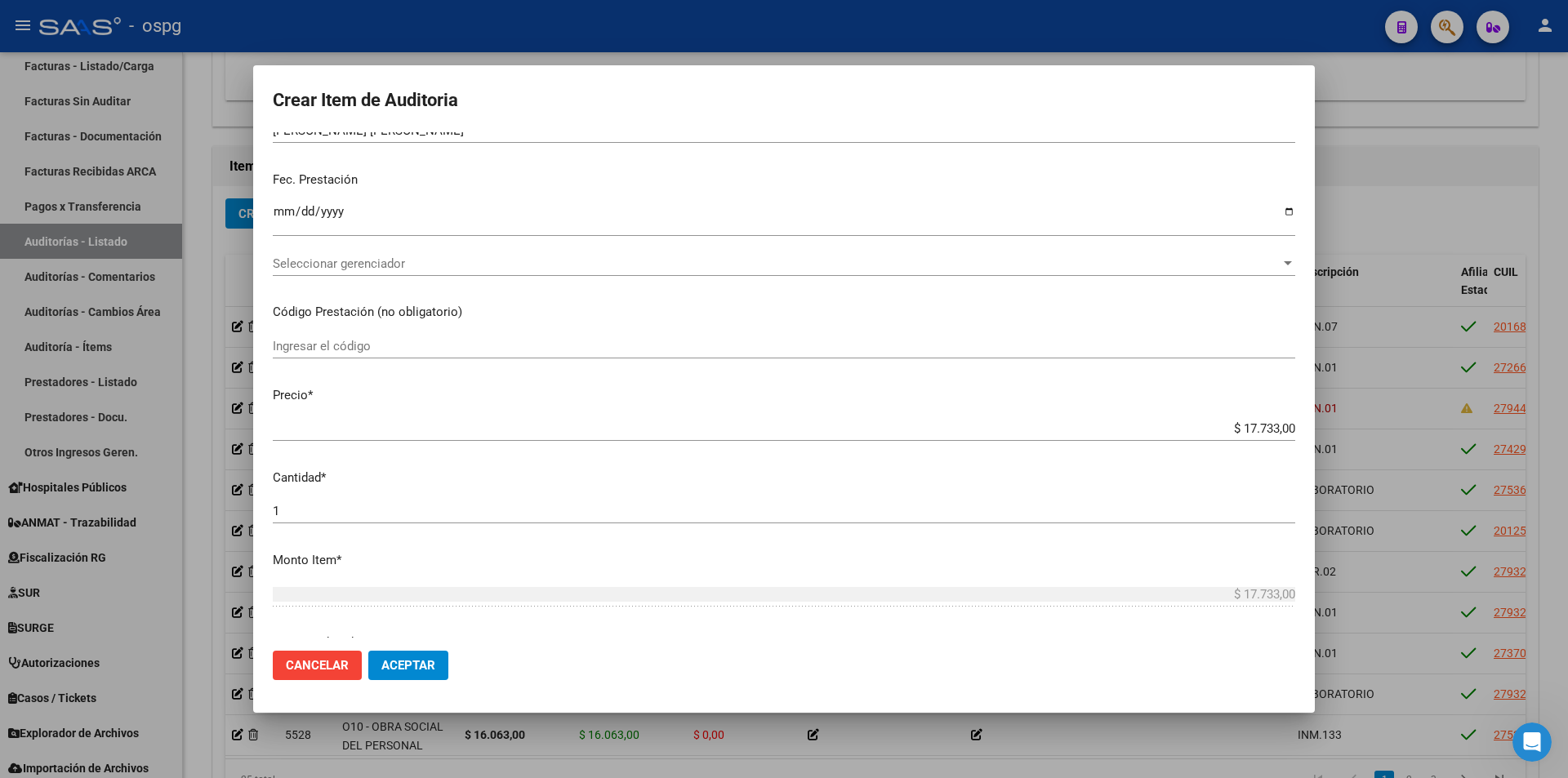
scroll to position [408, 0]
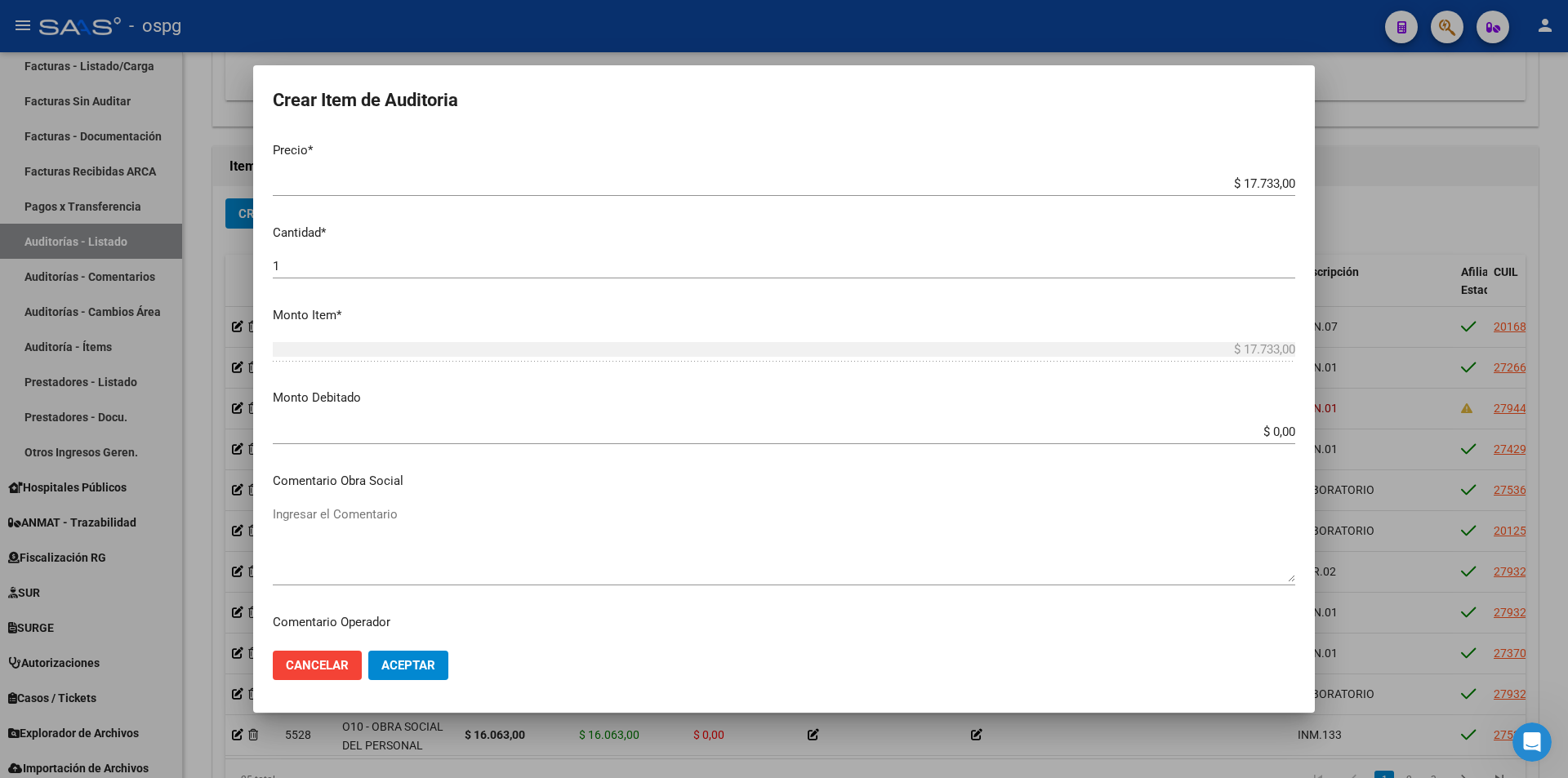
click at [1238, 435] on input "$ 0,00" at bounding box center [784, 431] width 1023 height 15
drag, startPoint x: 1244, startPoint y: 427, endPoint x: 1468, endPoint y: 426, distance: 224.0
click at [1474, 435] on div "Crear Item de Auditoria 94462501 Nro Documento Femenino Sexo 27944625017 CUIL A…" at bounding box center [784, 389] width 1568 height 778
type input "$ 17.733,00"
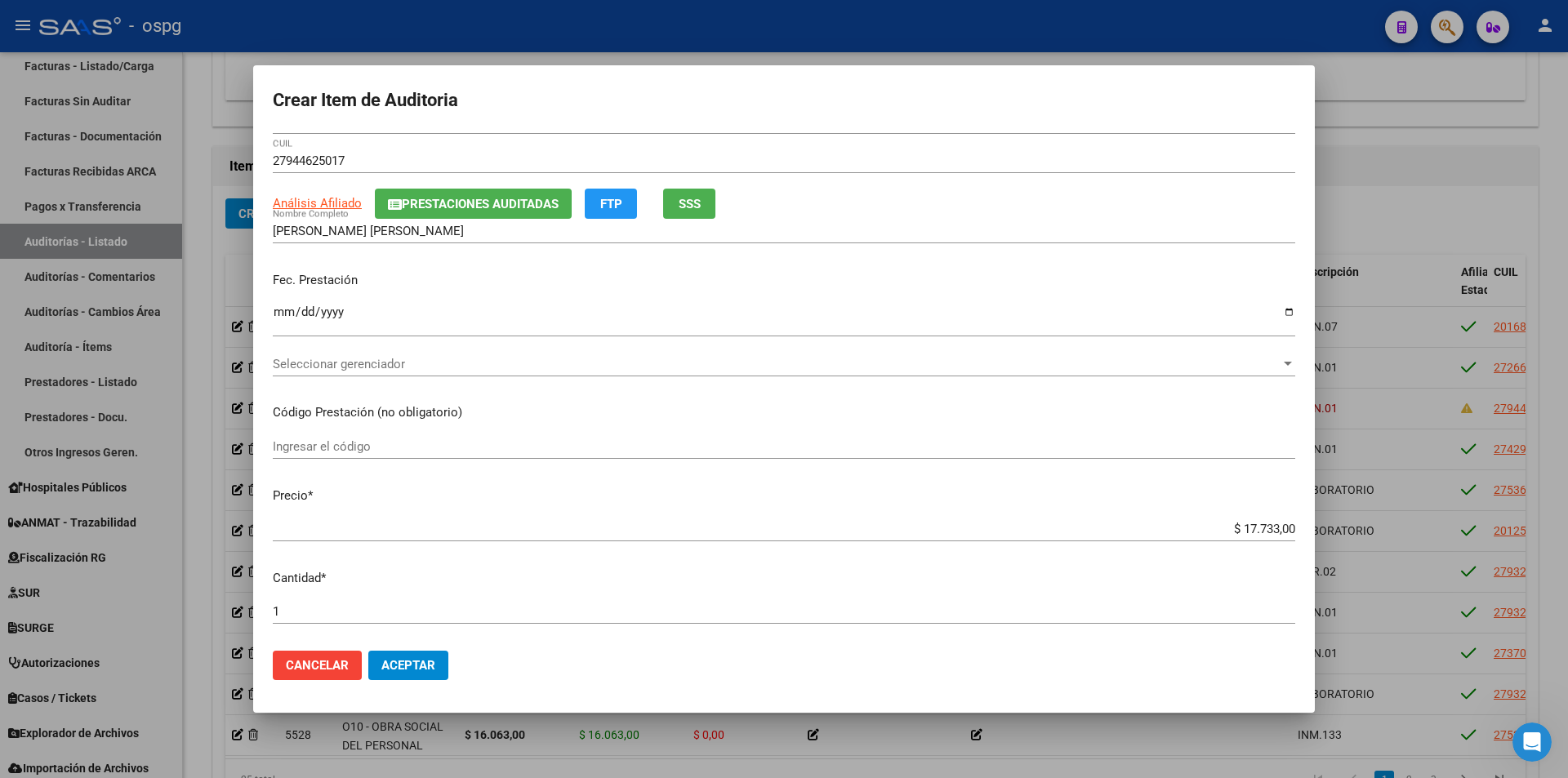
scroll to position [0, 0]
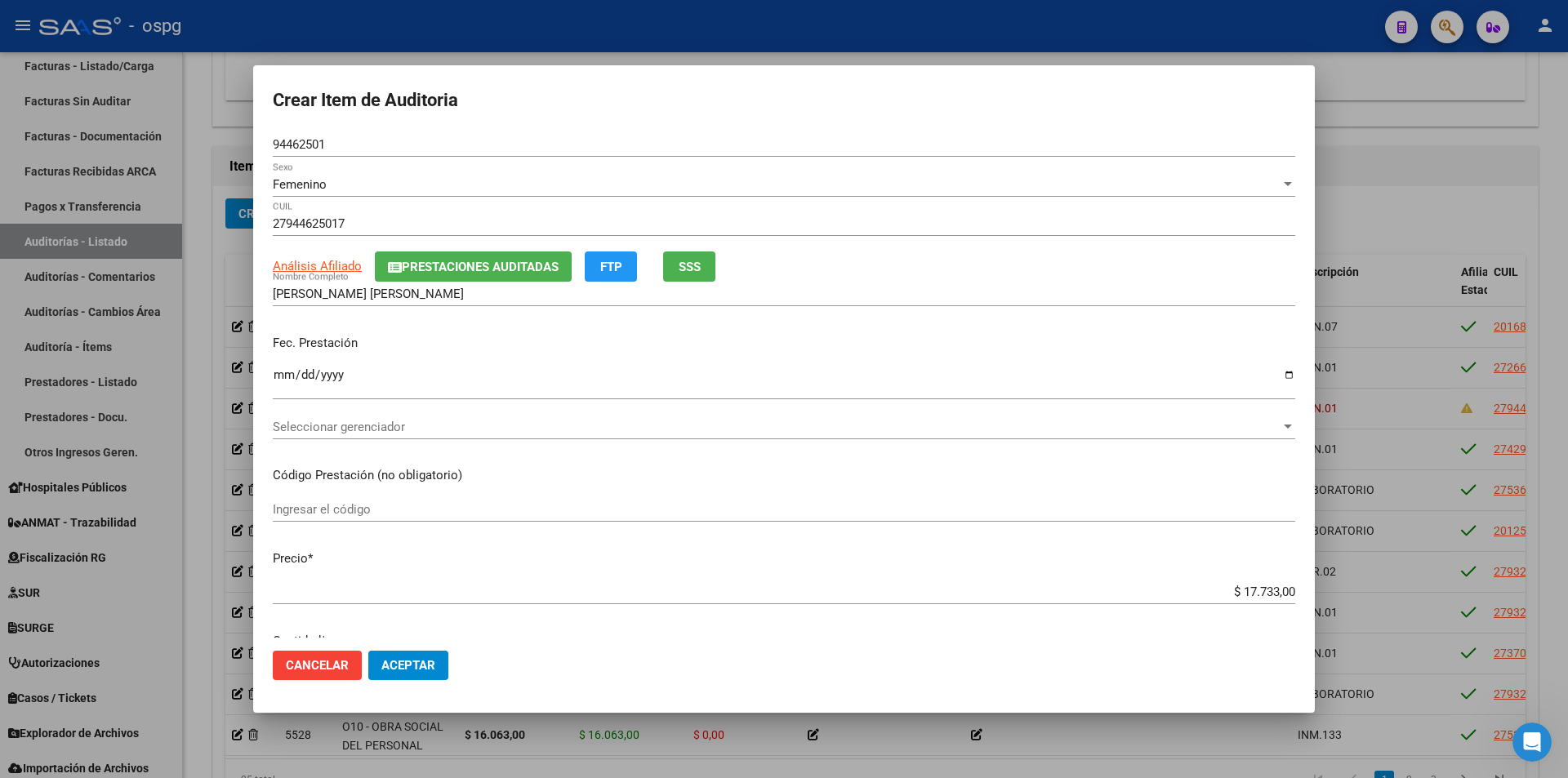
click at [392, 431] on span "Seleccionar gerenciador" at bounding box center [777, 427] width 1008 height 15
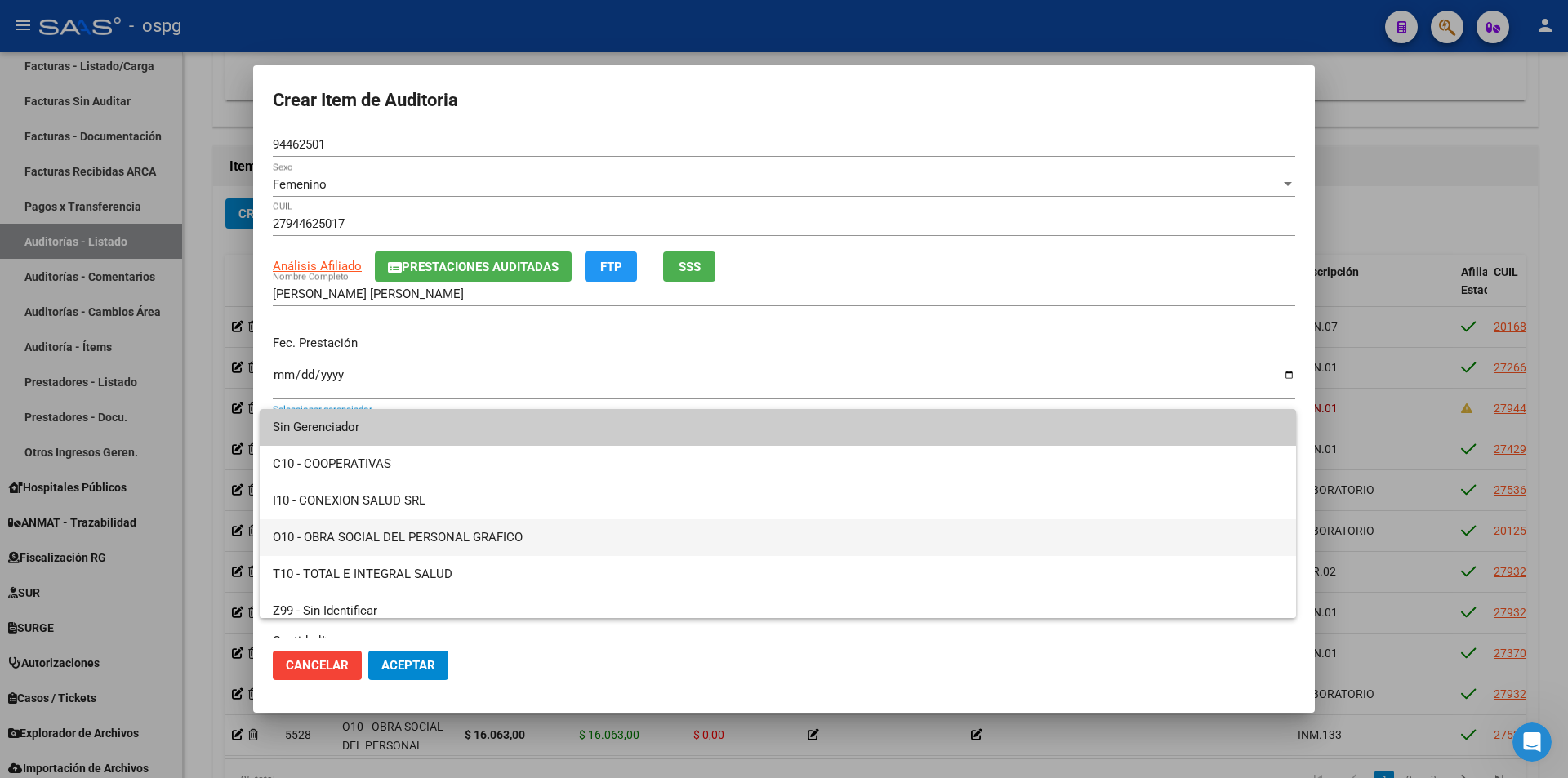
scroll to position [11, 0]
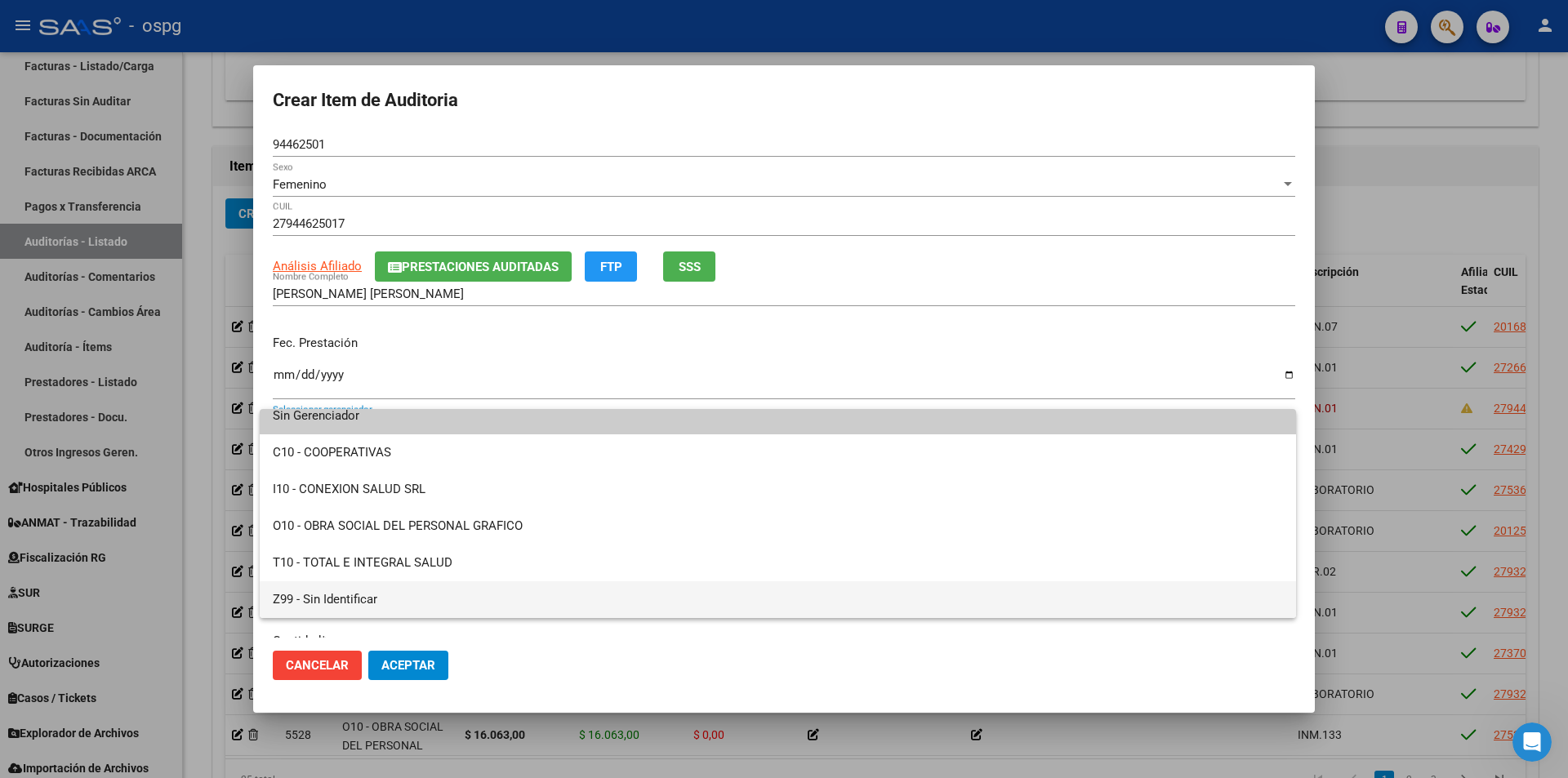
click at [328, 592] on span "Z99 - Sin Identificar" at bounding box center [778, 599] width 1010 height 37
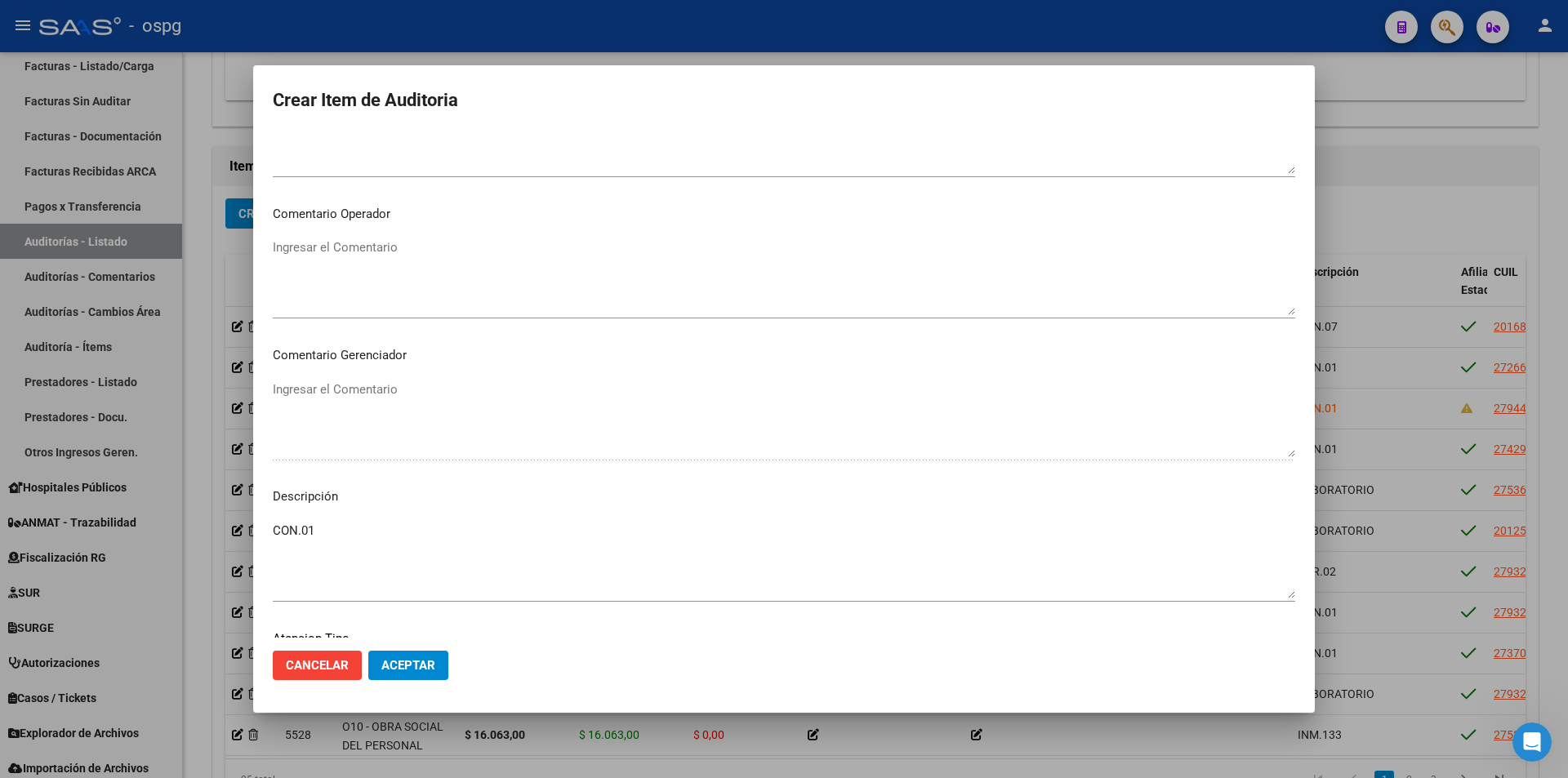
scroll to position [961, 0]
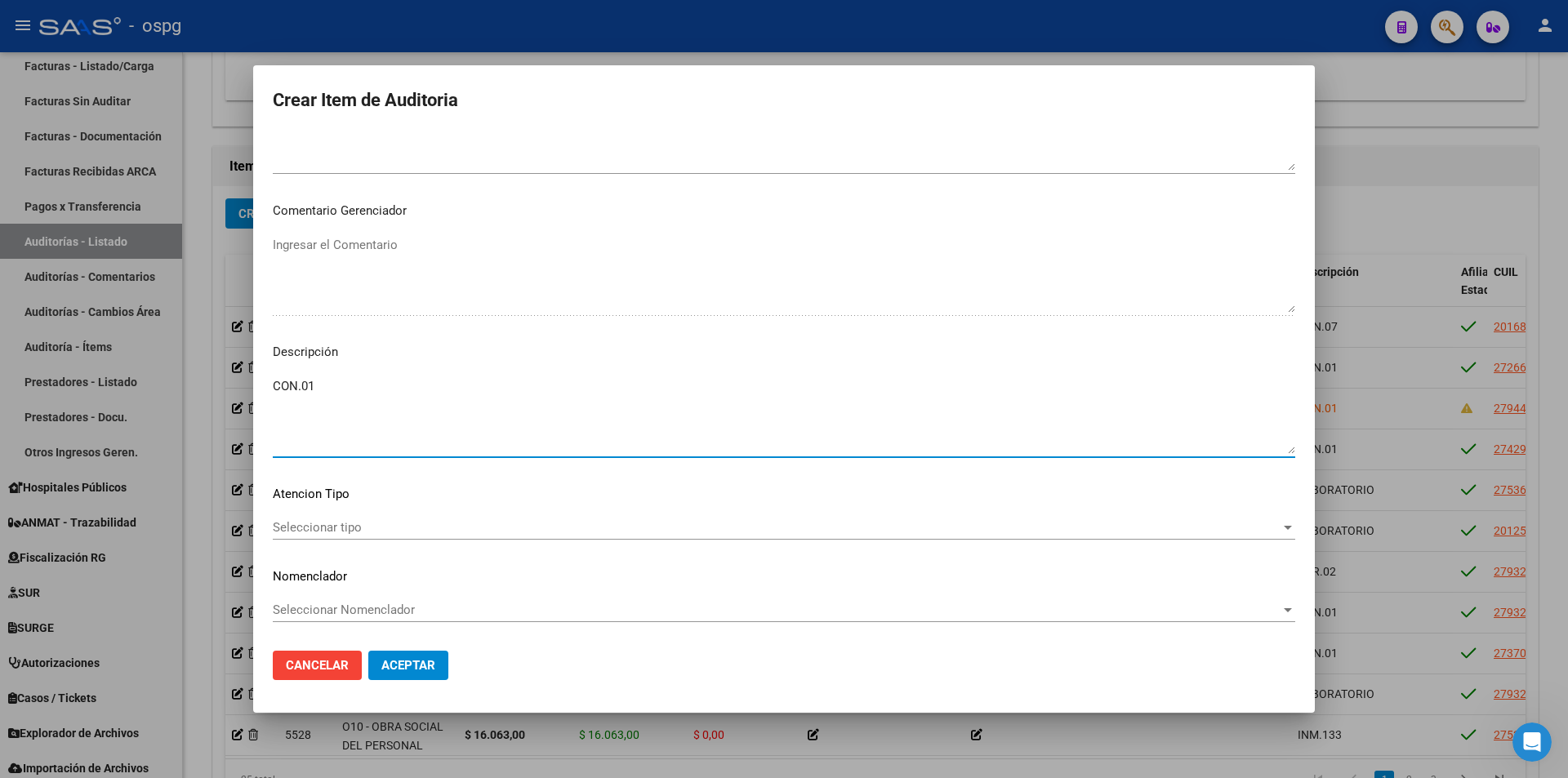
click at [326, 378] on textarea "CON.01" at bounding box center [784, 416] width 1023 height 77
type textarea "CON.01 SIN REGISTROS EN NUESTRO PADRON DE BENEFICIARIOS."
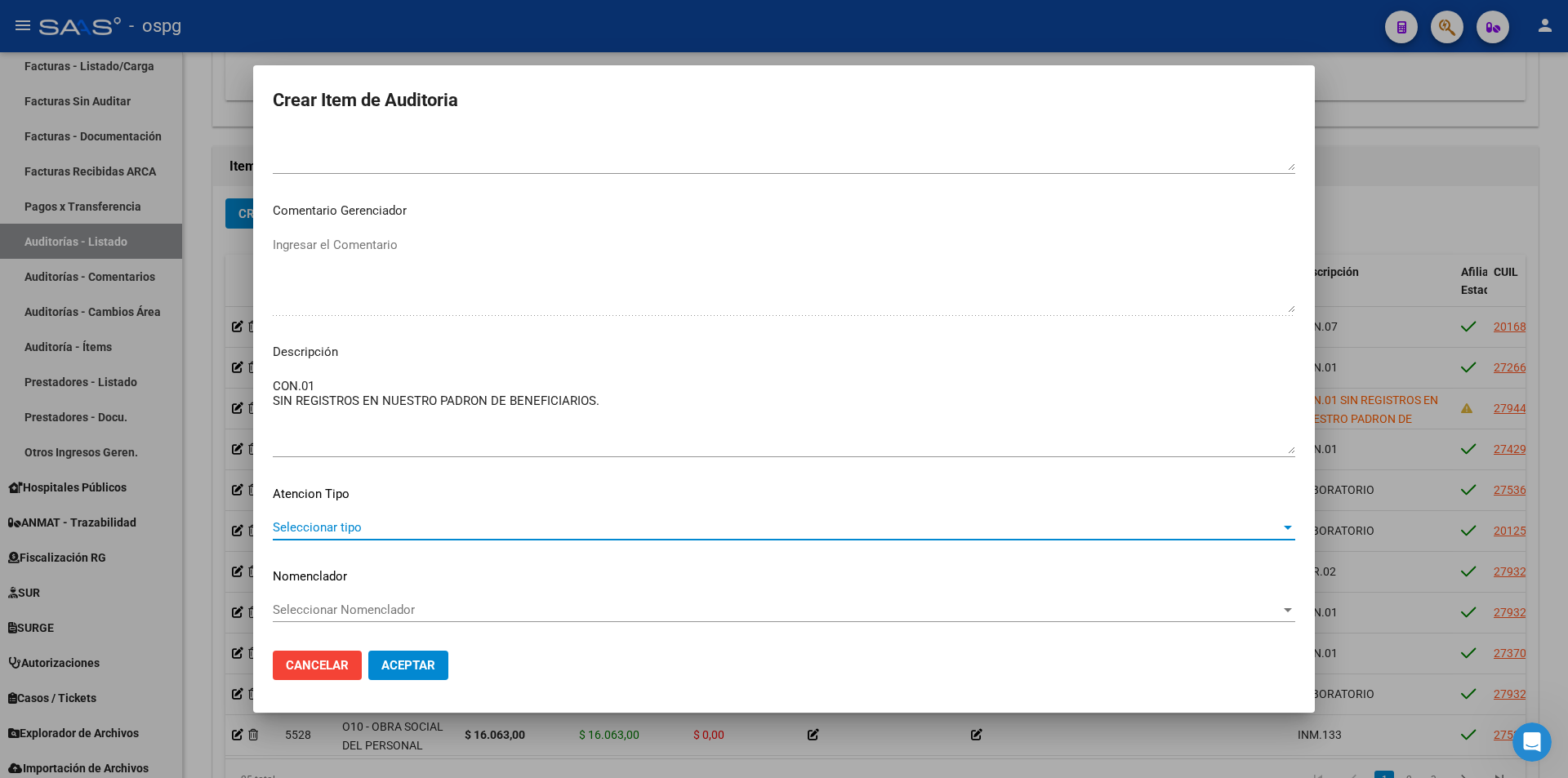
click at [377, 530] on span "Seleccionar tipo" at bounding box center [777, 527] width 1008 height 15
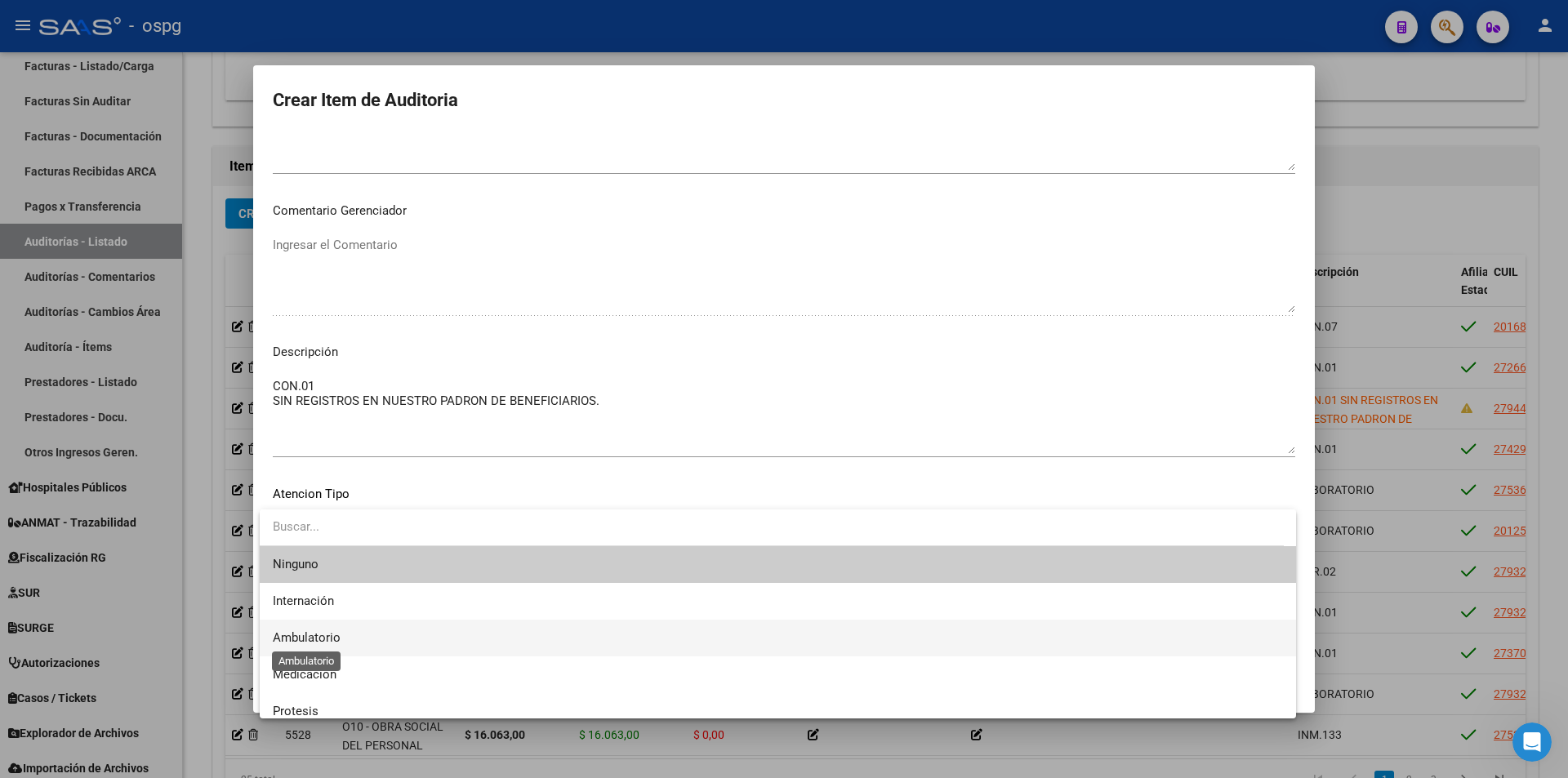
click at [311, 630] on span "Ambulatorio" at bounding box center [307, 637] width 68 height 15
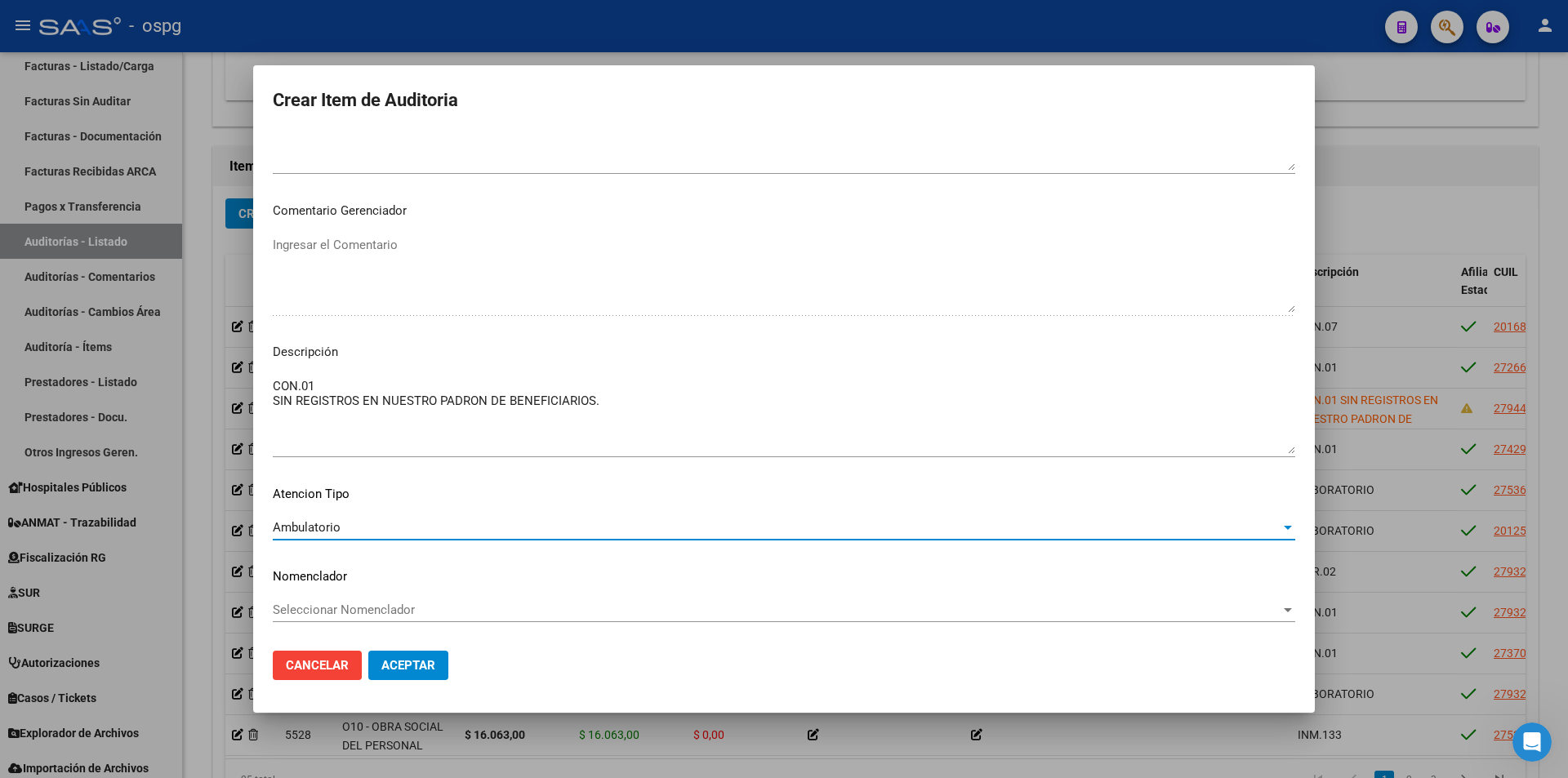
click at [398, 661] on span "Aceptar" at bounding box center [409, 665] width 54 height 15
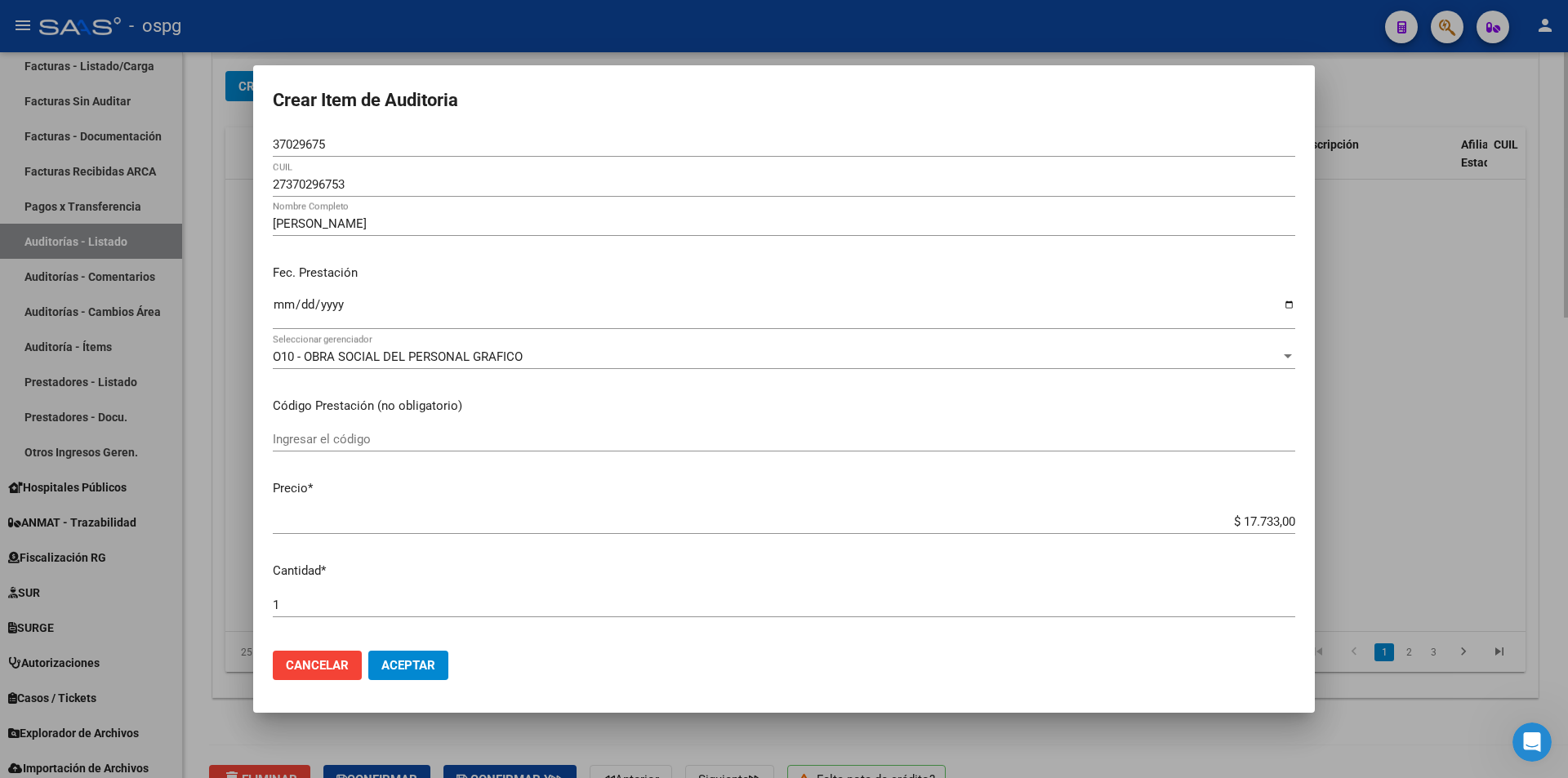
scroll to position [96, 0]
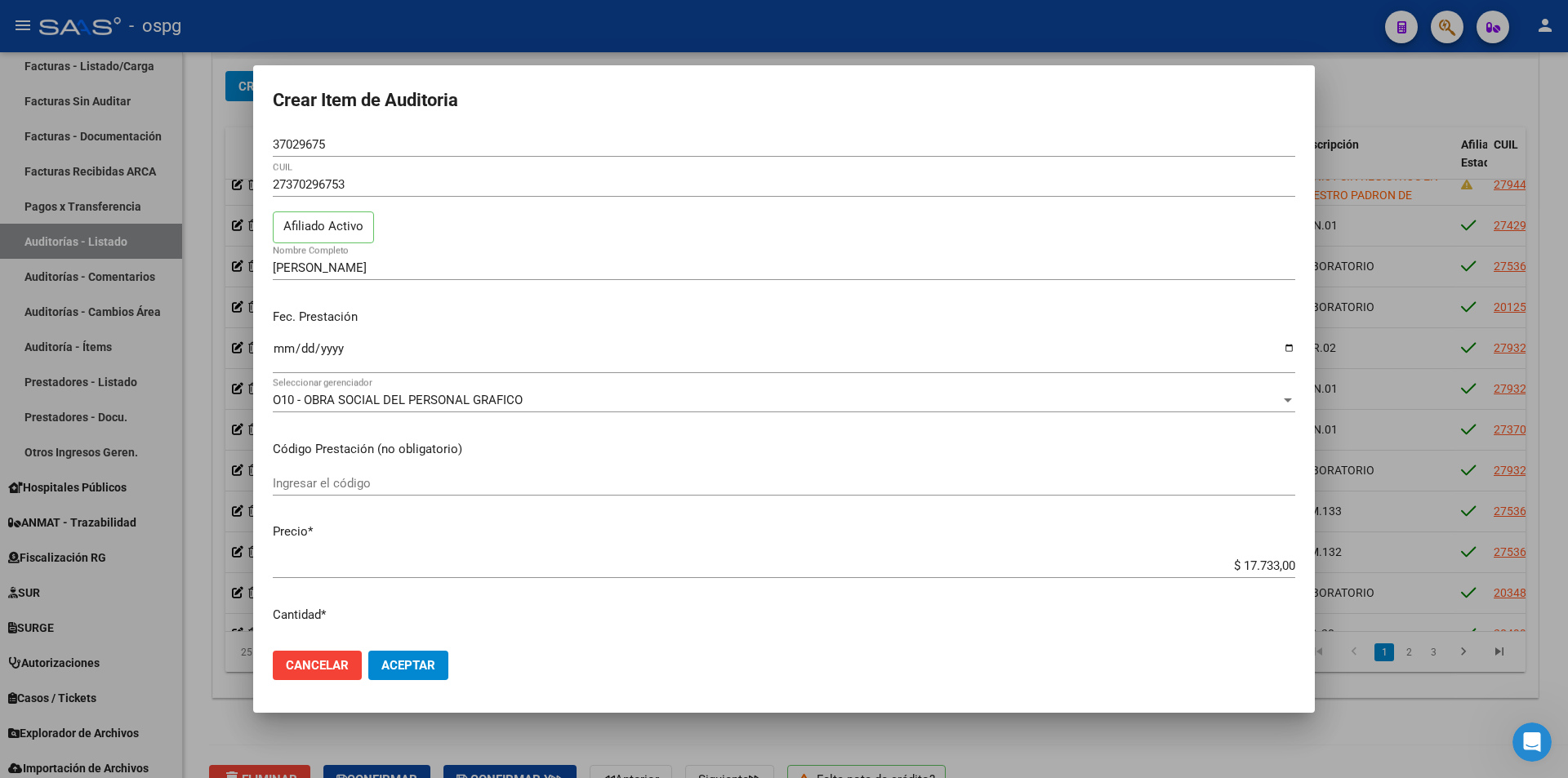
click at [1391, 96] on div at bounding box center [784, 389] width 1568 height 778
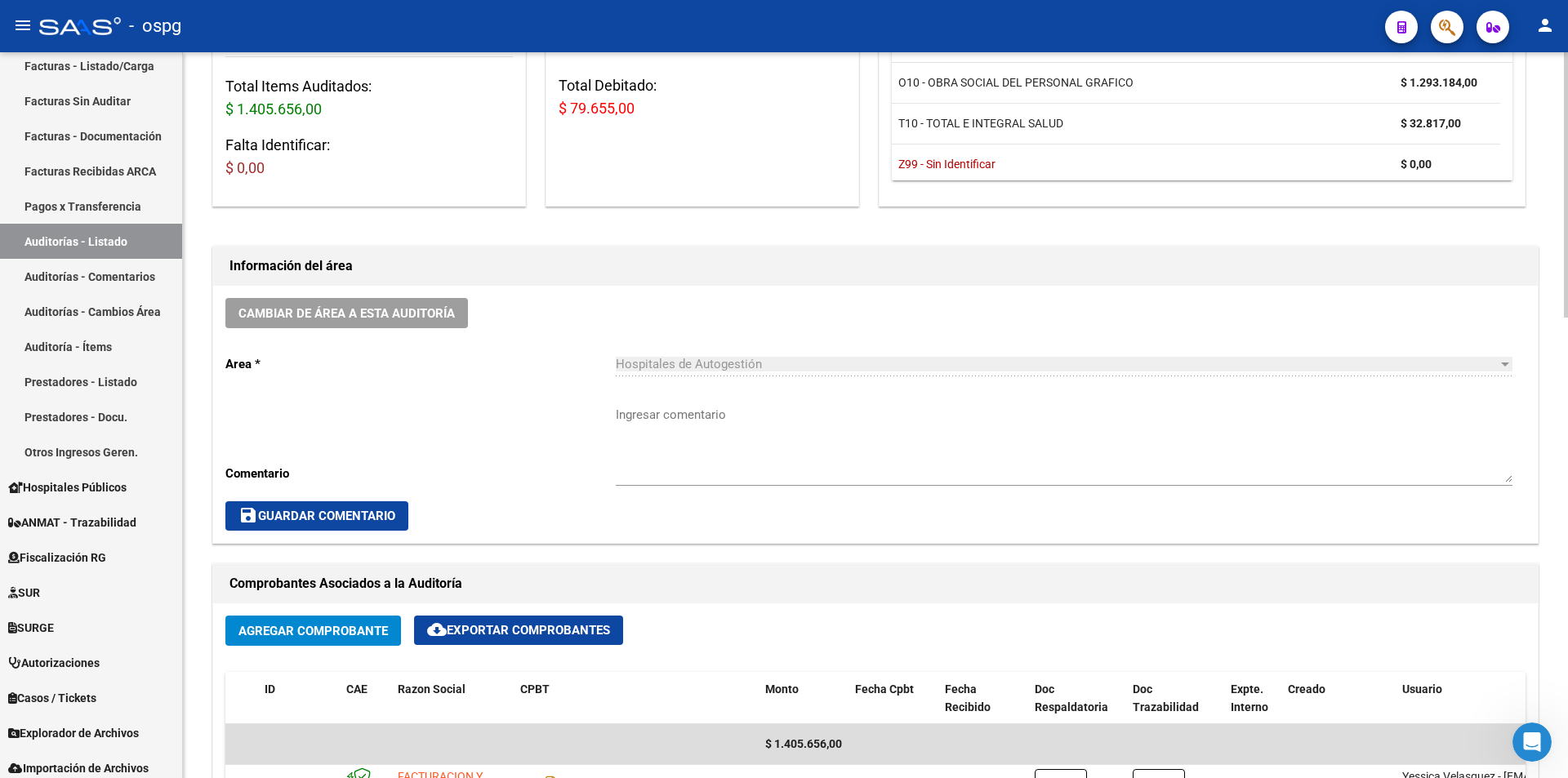
scroll to position [0, 0]
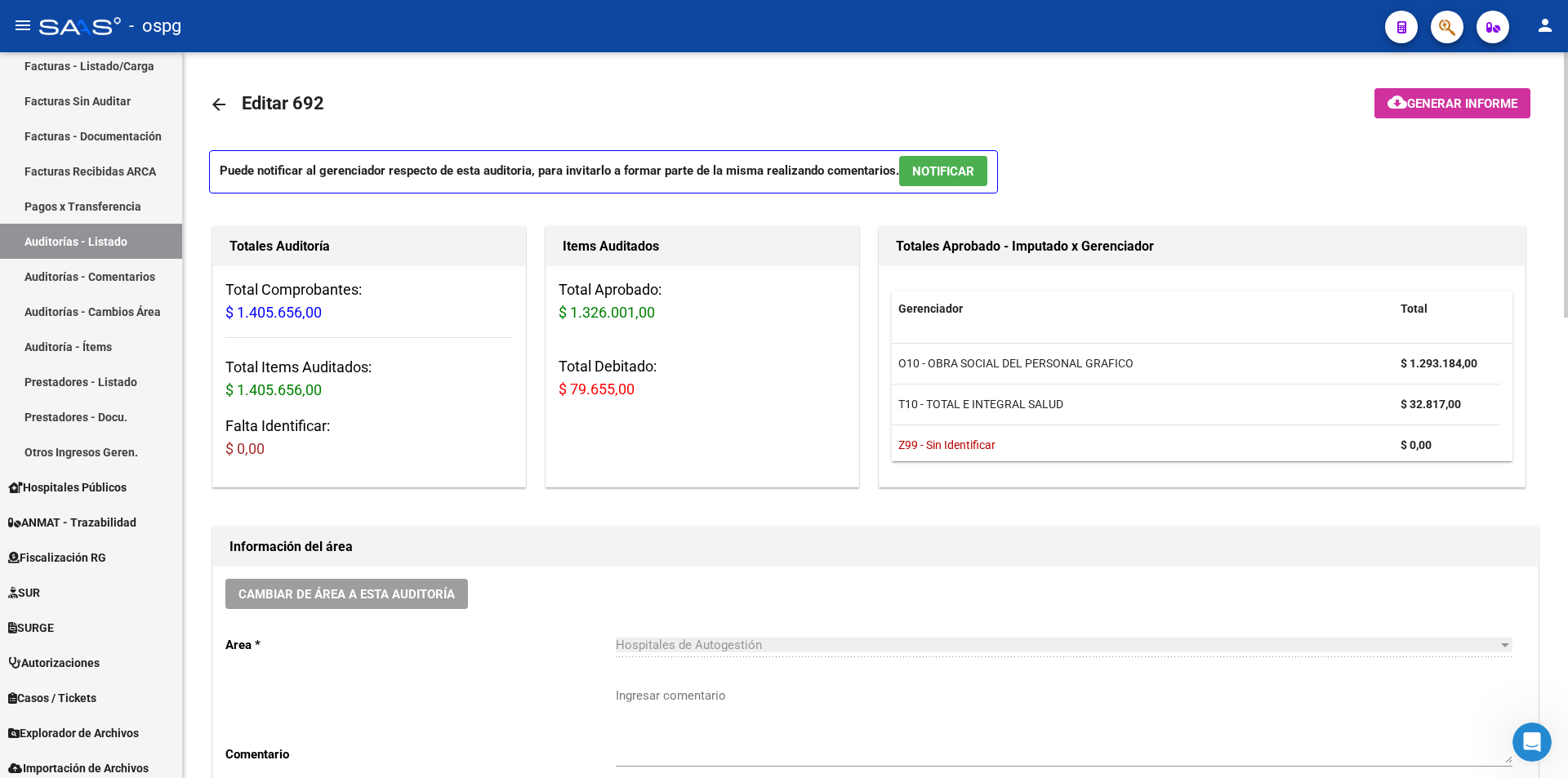
click at [1433, 106] on span "Generar informe" at bounding box center [1462, 104] width 110 height 15
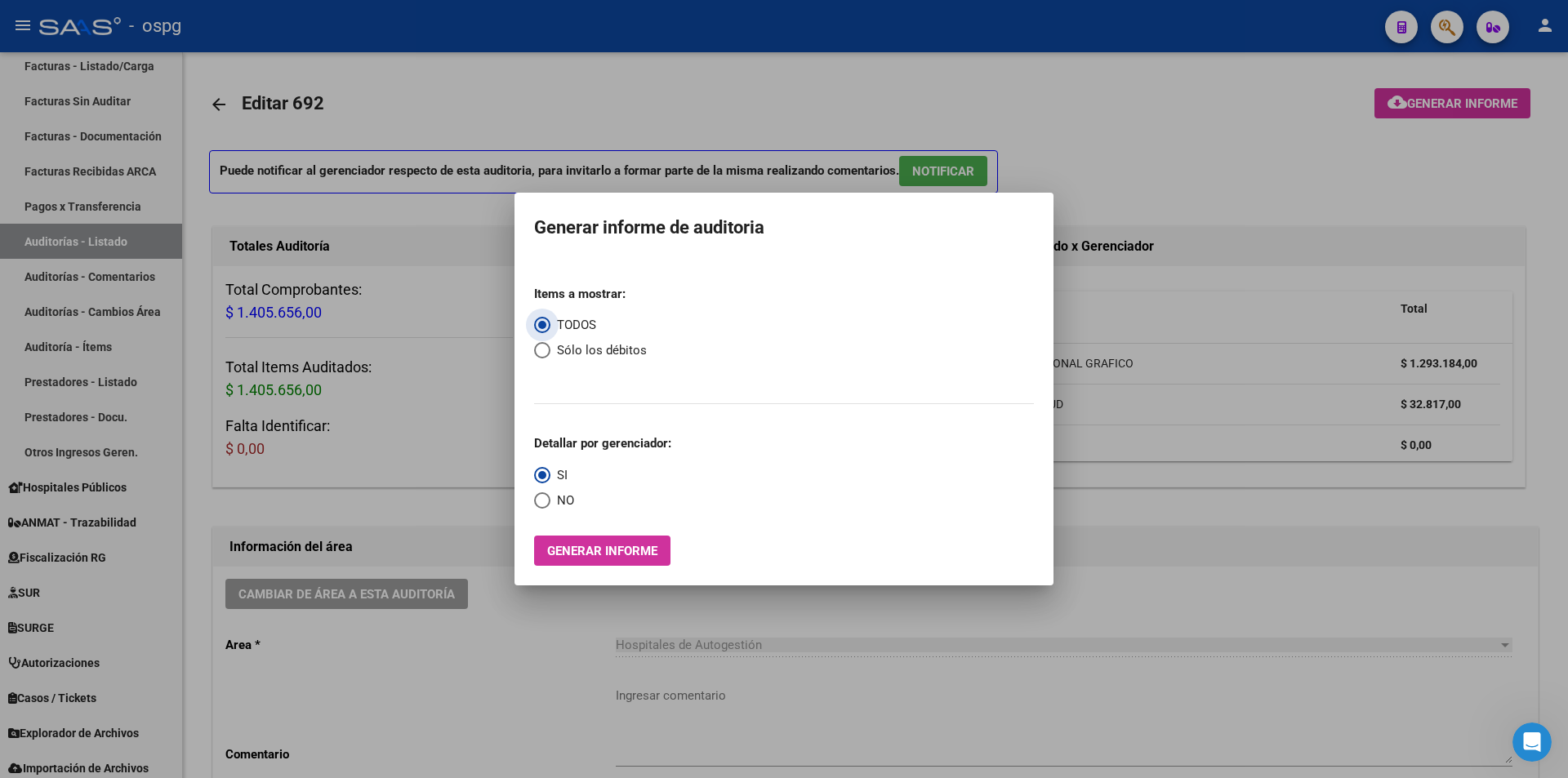
click at [575, 352] on span "Sólo los débitos" at bounding box center [598, 351] width 96 height 19
click at [550, 352] on input "Sólo los débitos" at bounding box center [542, 351] width 16 height 16
radio input "true"
click at [551, 502] on span "NO" at bounding box center [562, 500] width 24 height 19
click at [550, 502] on input "NO" at bounding box center [542, 500] width 16 height 16
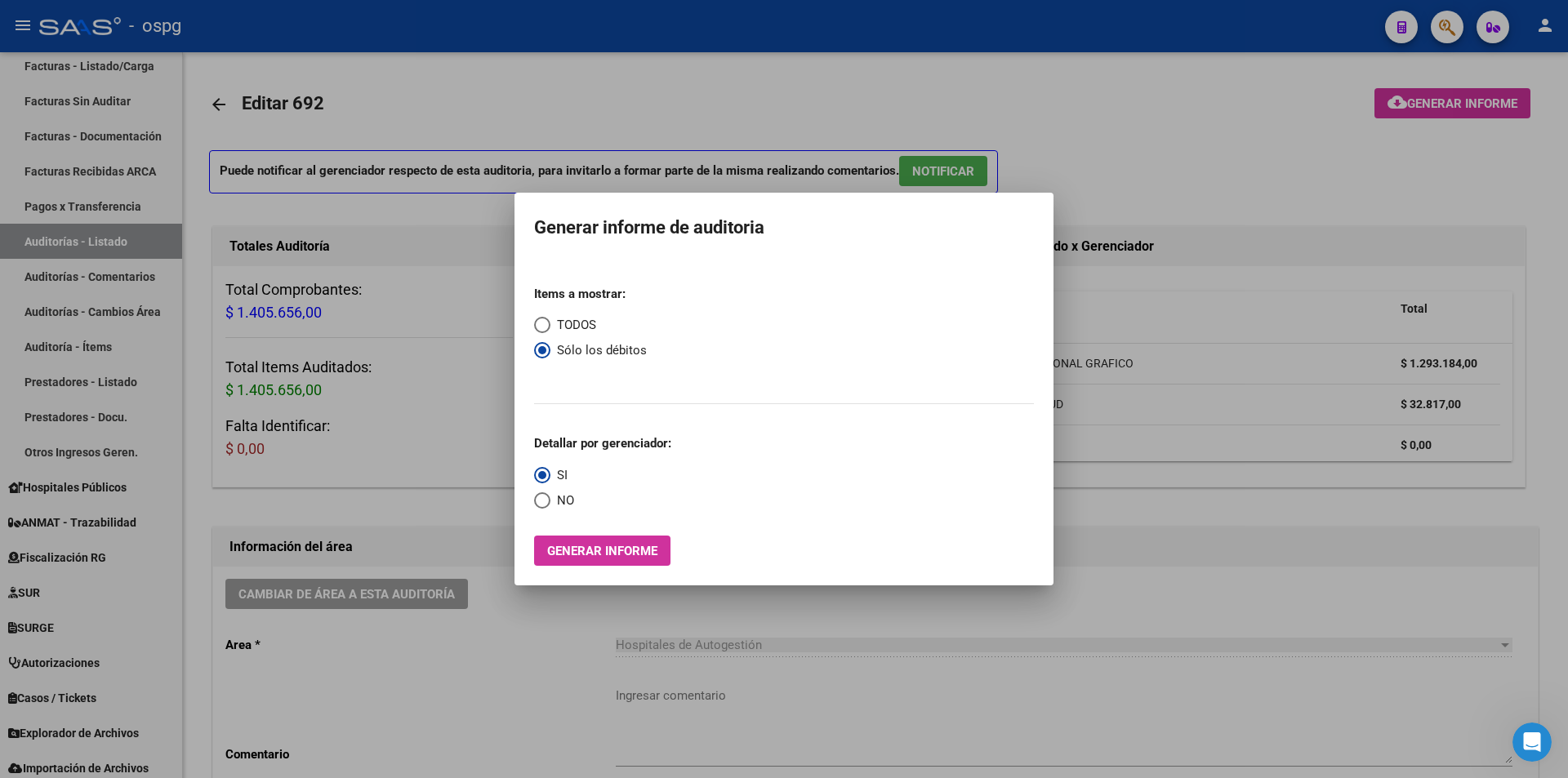
radio input "true"
click at [587, 558] on span "Generar informe" at bounding box center [602, 551] width 110 height 15
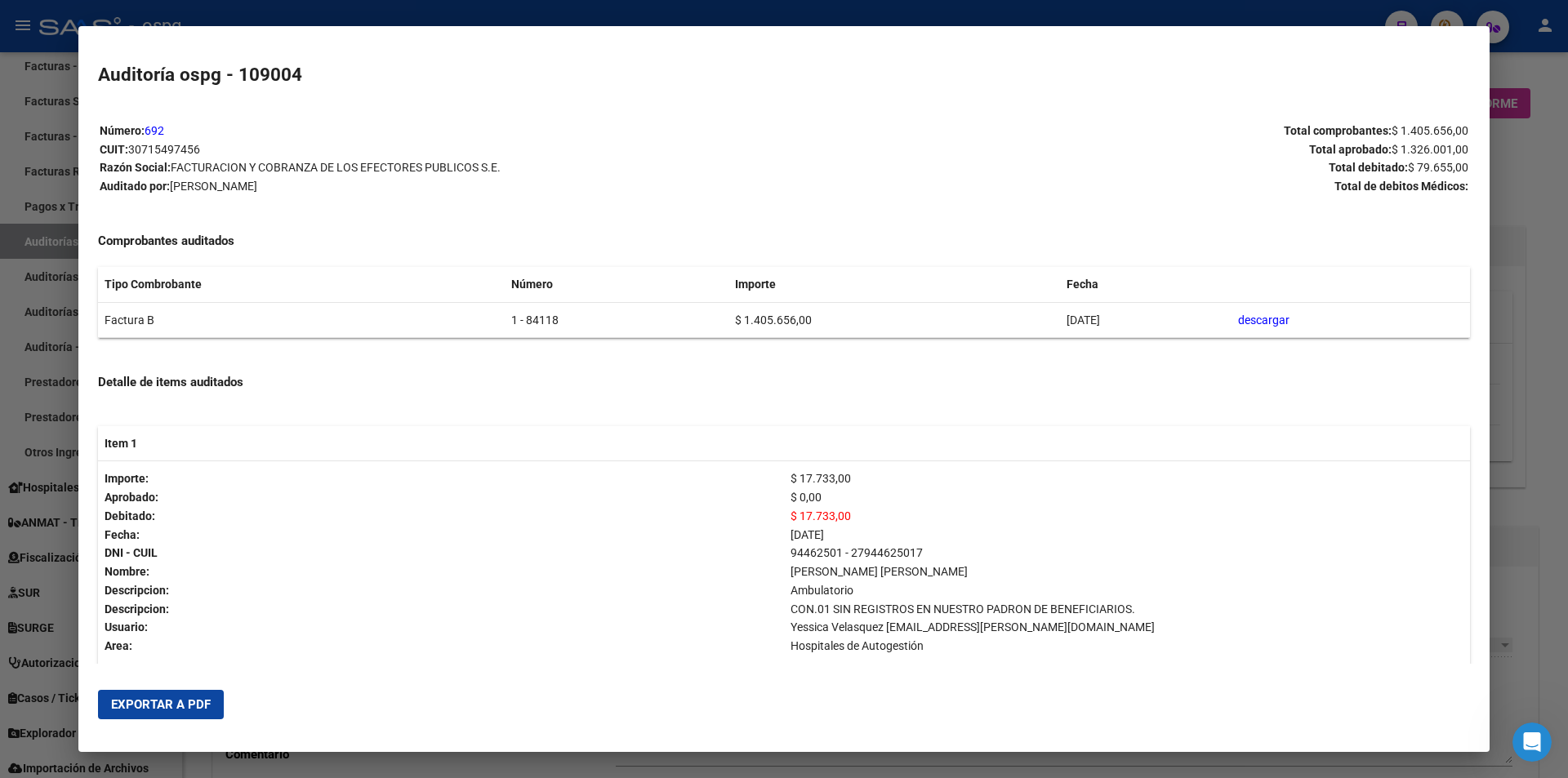
click at [181, 700] on span "Exportar a PDF" at bounding box center [161, 704] width 100 height 15
